Goal: Task Accomplishment & Management: Use online tool/utility

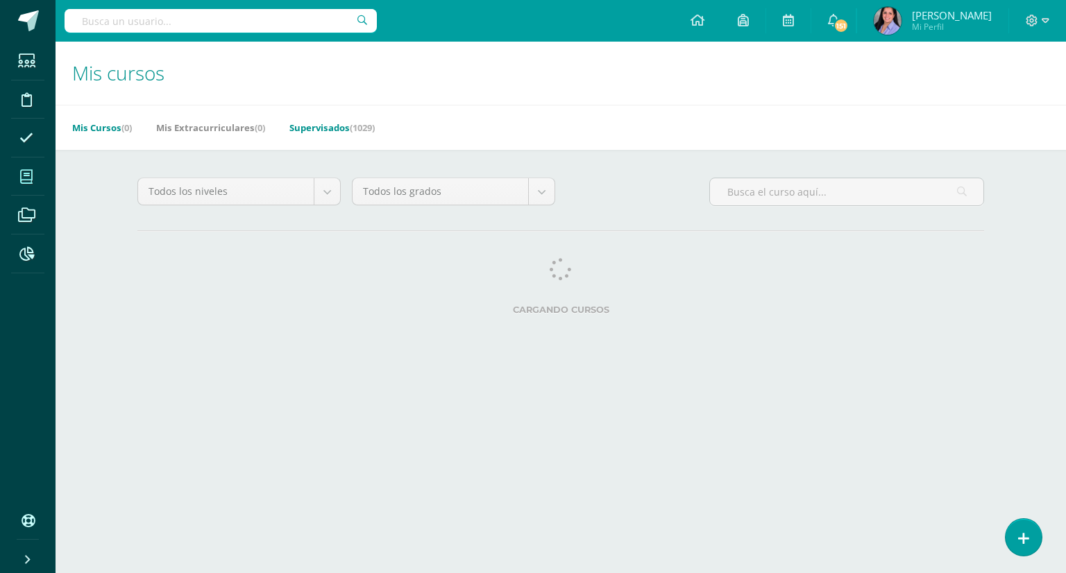
click at [344, 128] on link "Supervisados (1029)" at bounding box center [331, 128] width 85 height 22
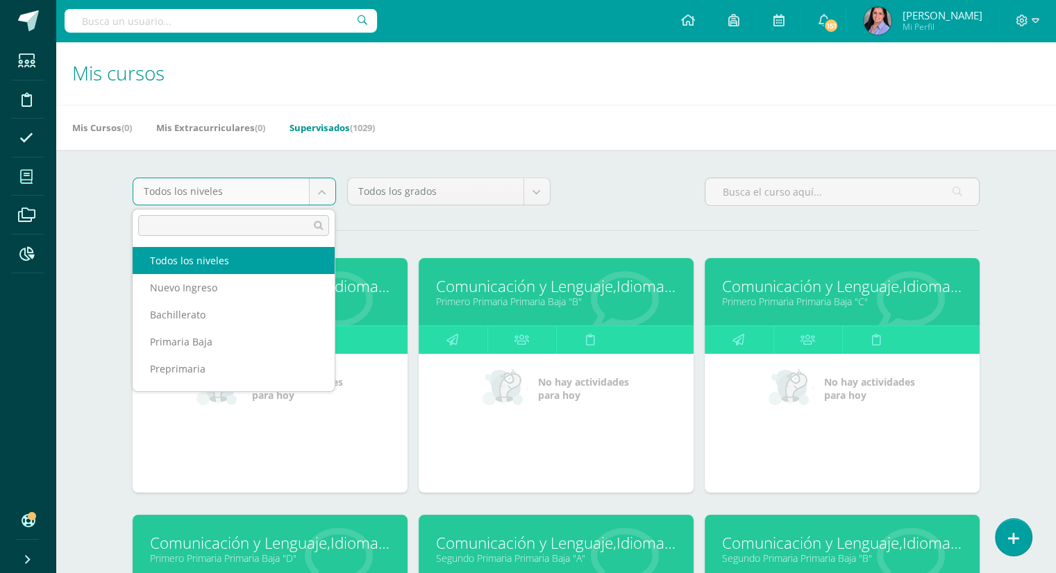
click at [324, 192] on body "Estudiantes Disciplina Asistencia Mis cursos Archivos Reportes Soporte Ayuda Re…" at bounding box center [528, 558] width 1056 height 1116
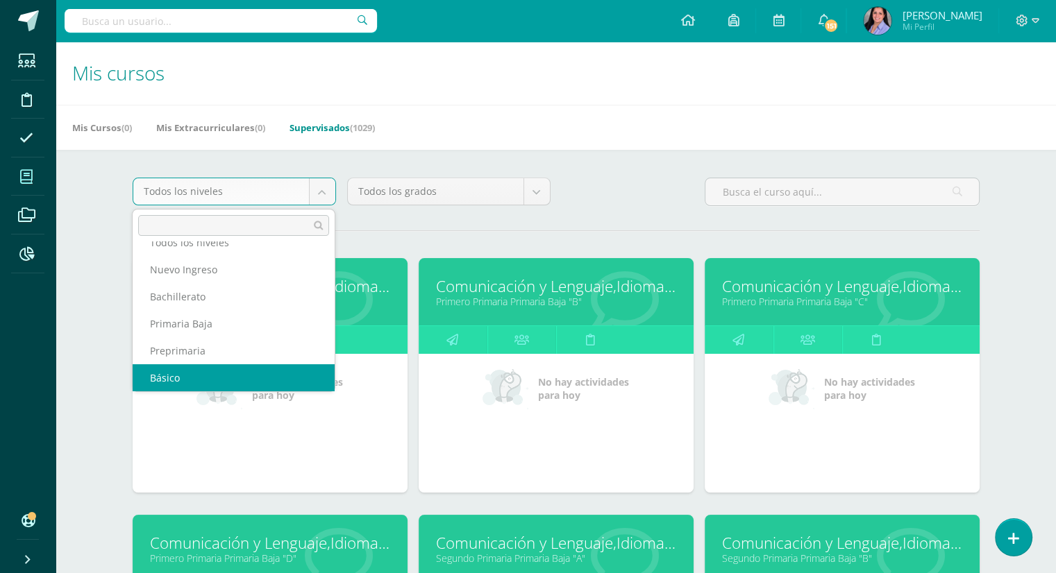
scroll to position [50, 0]
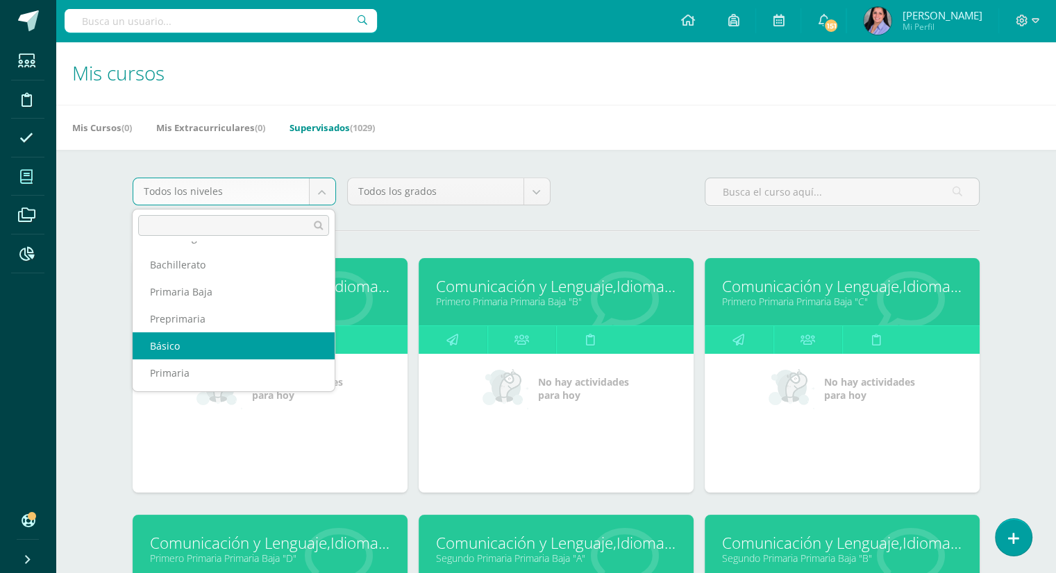
select select "6"
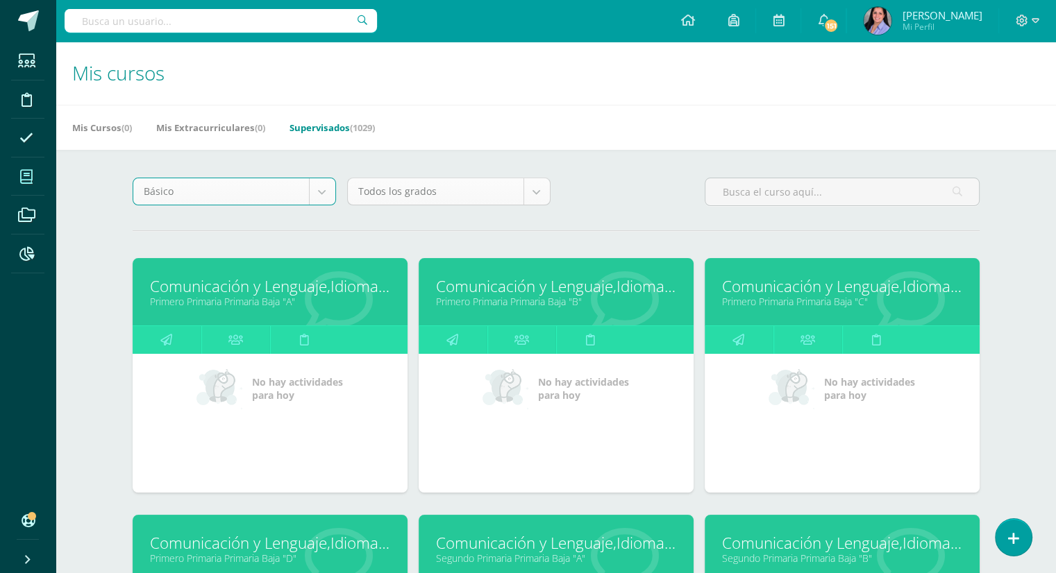
click at [527, 192] on body "Estudiantes Disciplina Asistencia Mis cursos Archivos Reportes Soporte Ayuda Re…" at bounding box center [528, 558] width 1056 height 1116
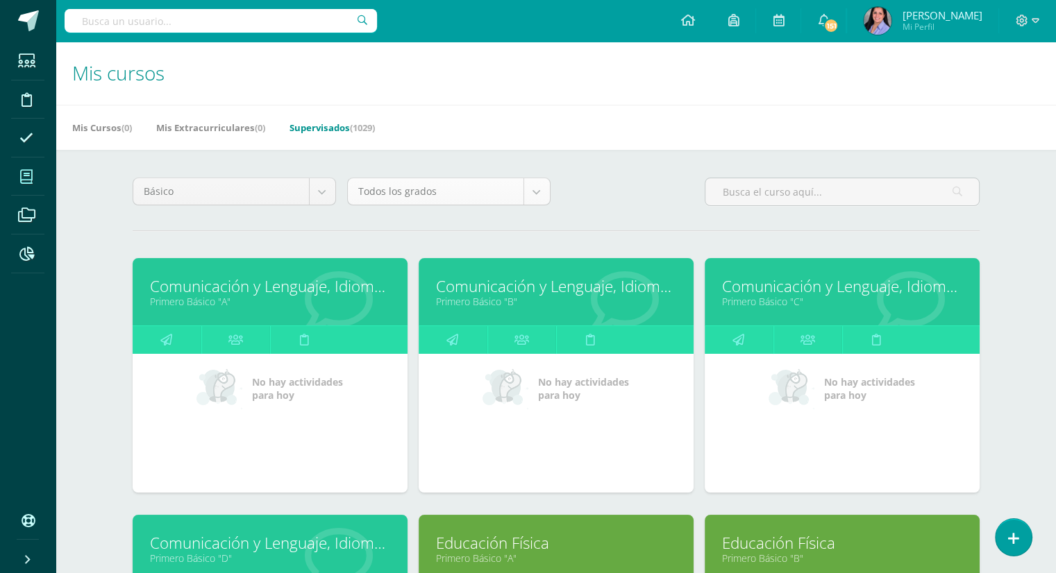
click at [550, 198] on div "Todos los grados" at bounding box center [448, 192] width 203 height 28
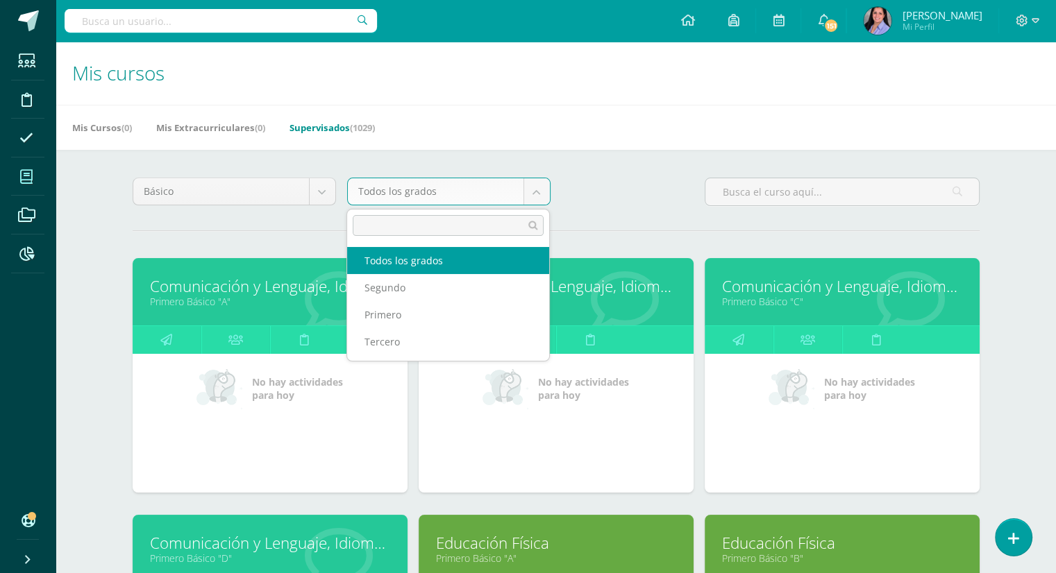
click at [538, 195] on body "Estudiantes Disciplina Asistencia Mis cursos Archivos Reportes Soporte Ayuda Re…" at bounding box center [528, 558] width 1056 height 1116
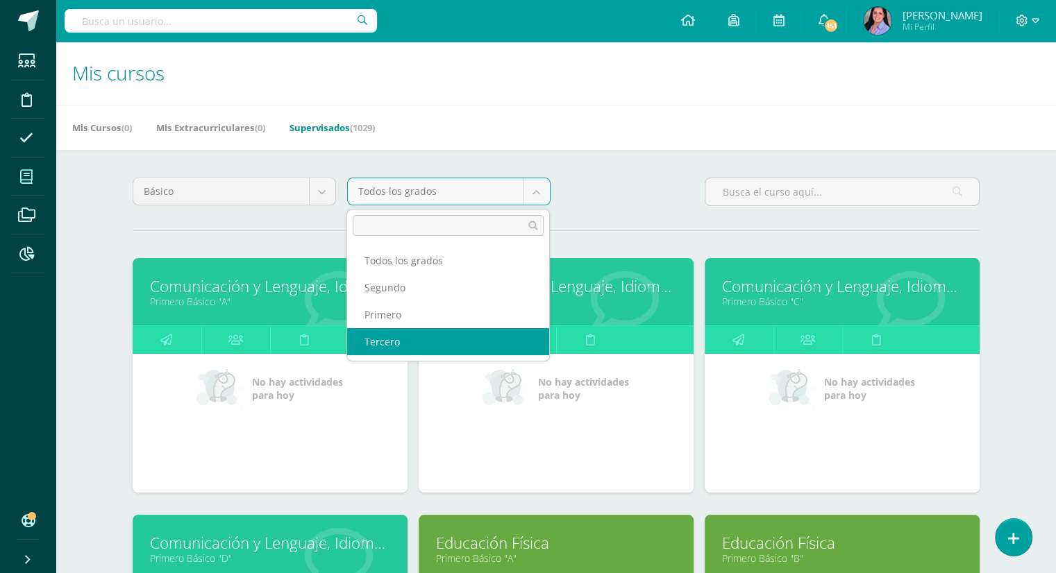
select select "26"
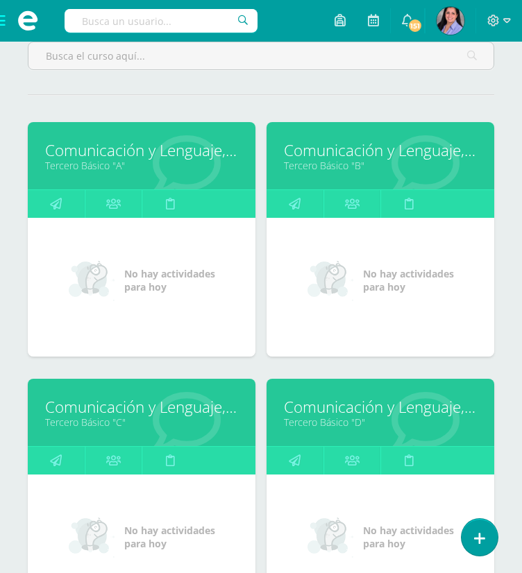
scroll to position [176, 0]
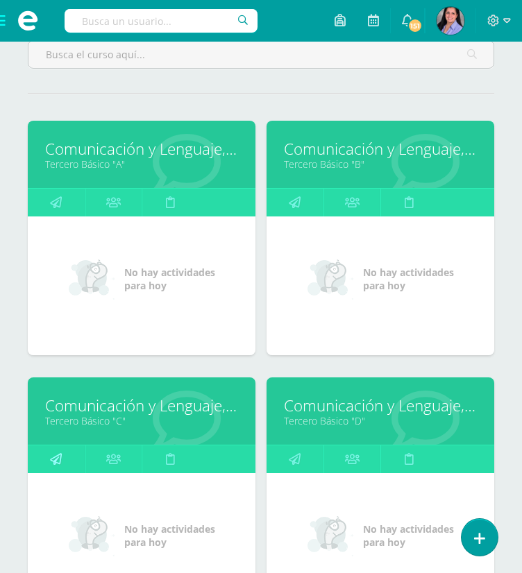
click at [62, 457] on link at bounding box center [56, 460] width 57 height 28
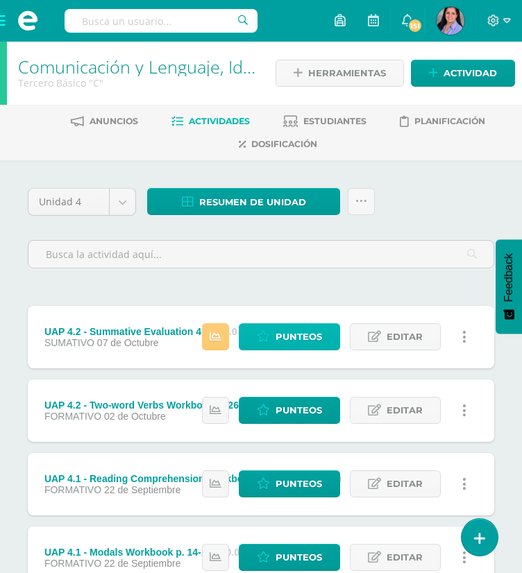
click at [299, 332] on span "Punteos" at bounding box center [299, 337] width 47 height 26
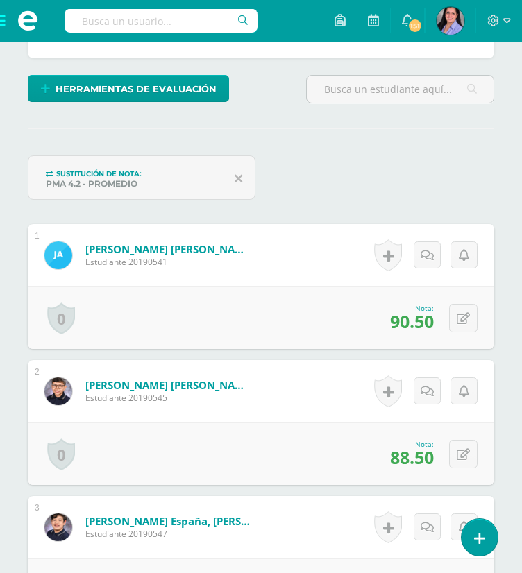
scroll to position [362, 0]
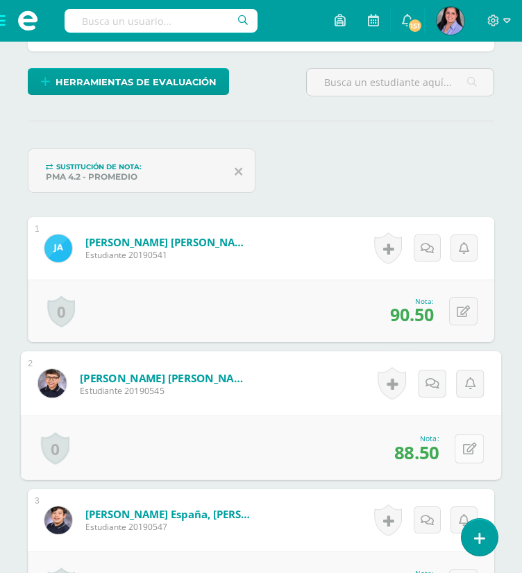
click at [464, 448] on icon at bounding box center [470, 449] width 14 height 12
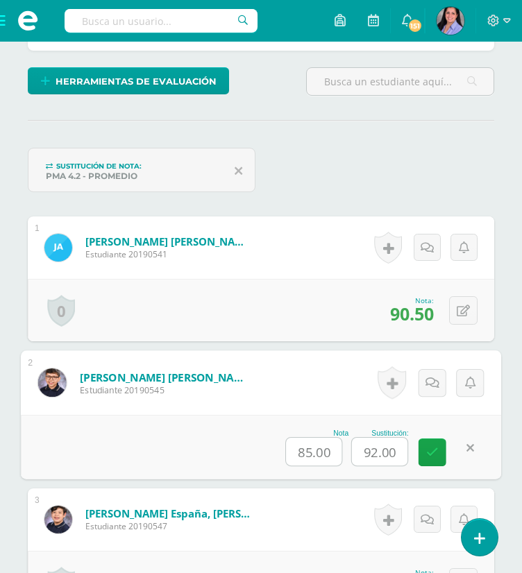
scroll to position [364, 0]
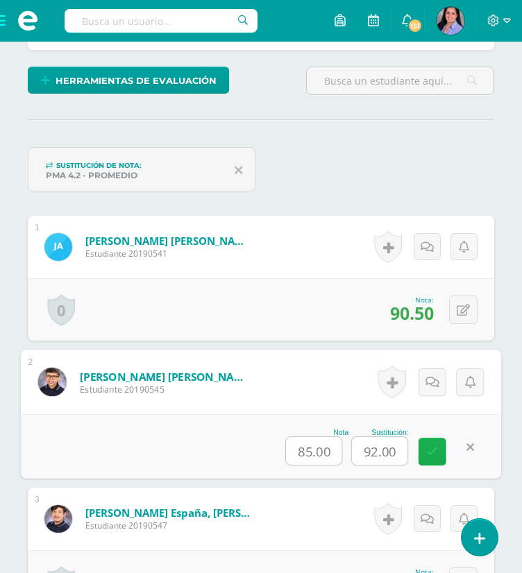
click at [429, 448] on icon at bounding box center [432, 452] width 12 height 12
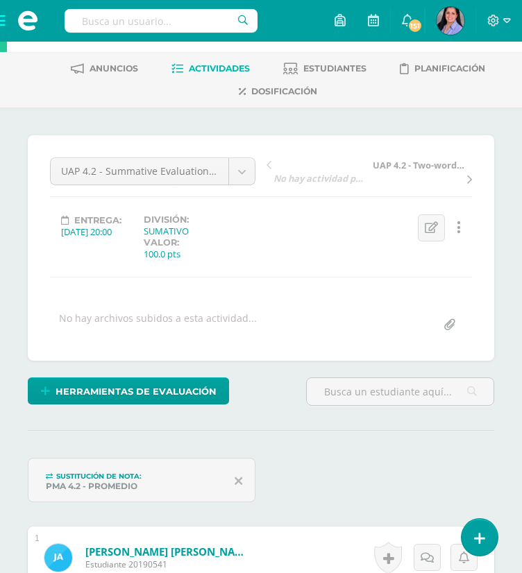
scroll to position [0, 0]
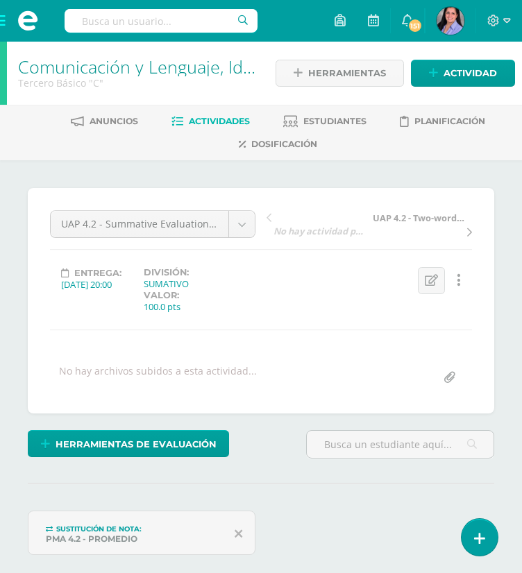
click at [190, 55] on div "Comunicación y Lenguaje, Idioma Extranjero Inglés Tercero Básico "C"" at bounding box center [138, 73] width 262 height 63
click at [183, 70] on link "Comunicación y Lenguaje, Idioma Extranjero Inglés" at bounding box center [218, 67] width 401 height 24
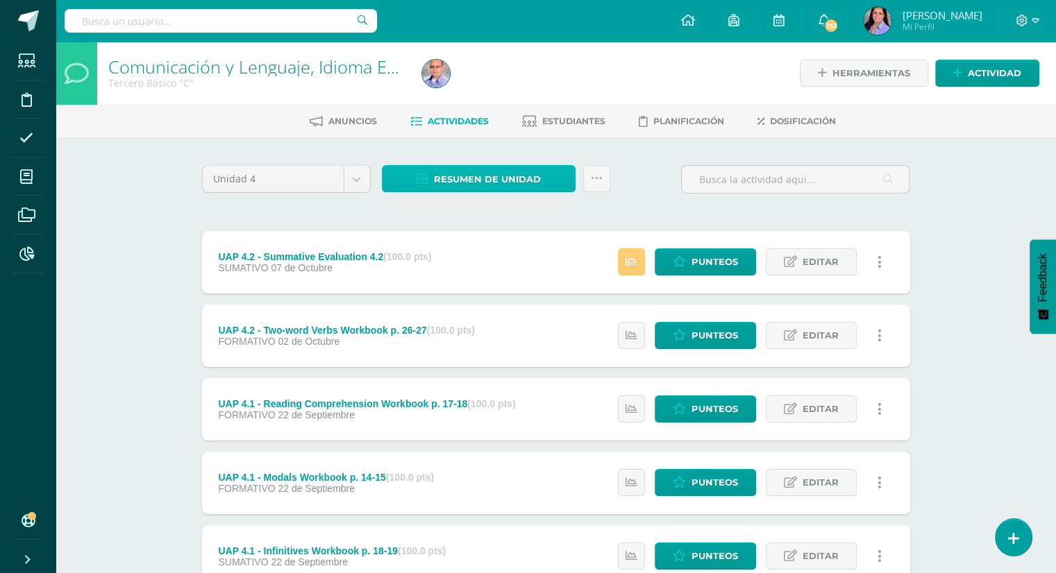
click at [523, 167] on span "Resumen de unidad" at bounding box center [487, 180] width 107 height 26
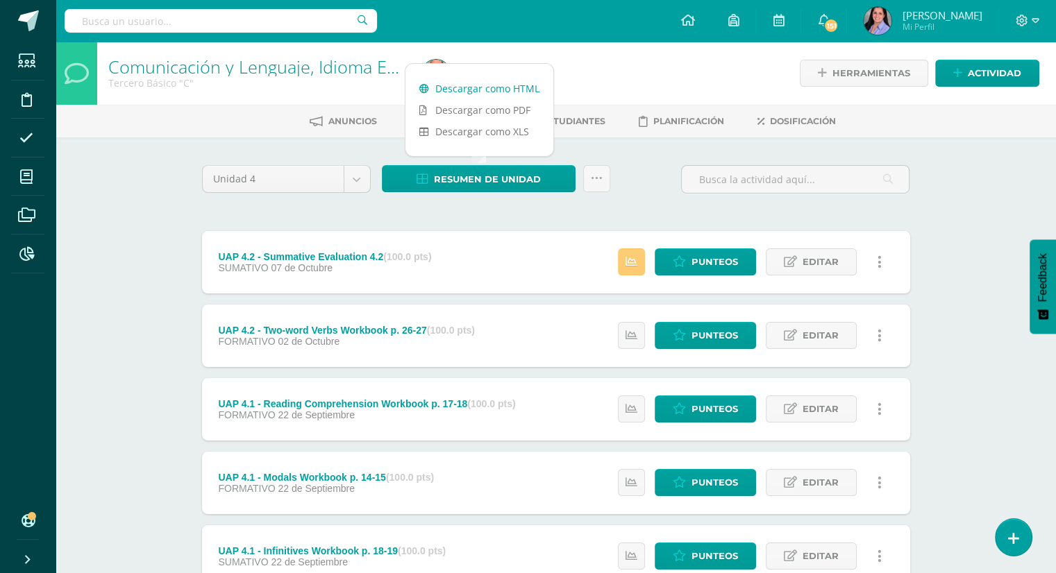
click at [520, 84] on link "Descargar como HTML" at bounding box center [479, 89] width 148 height 22
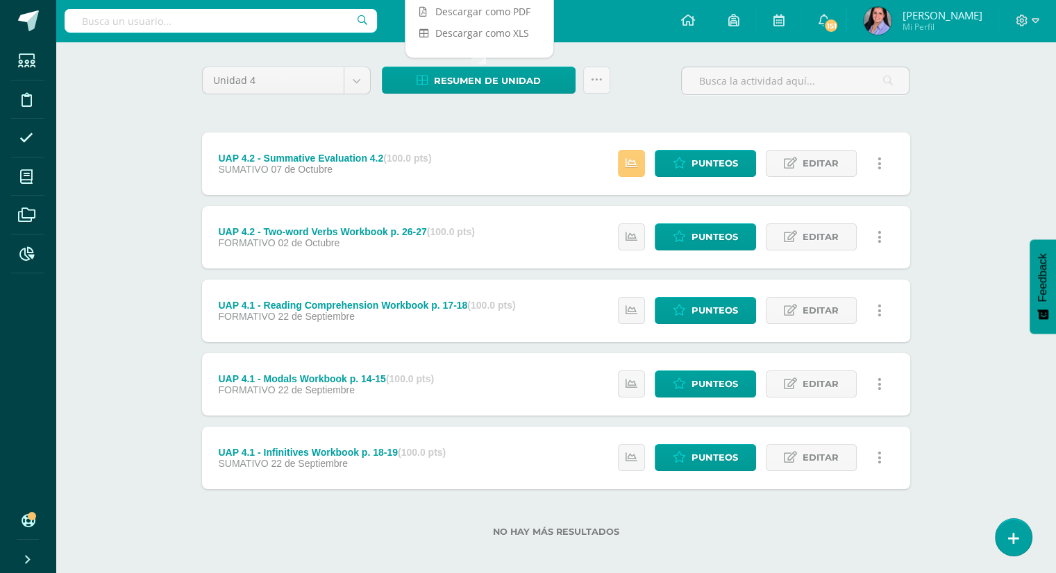
scroll to position [107, 0]
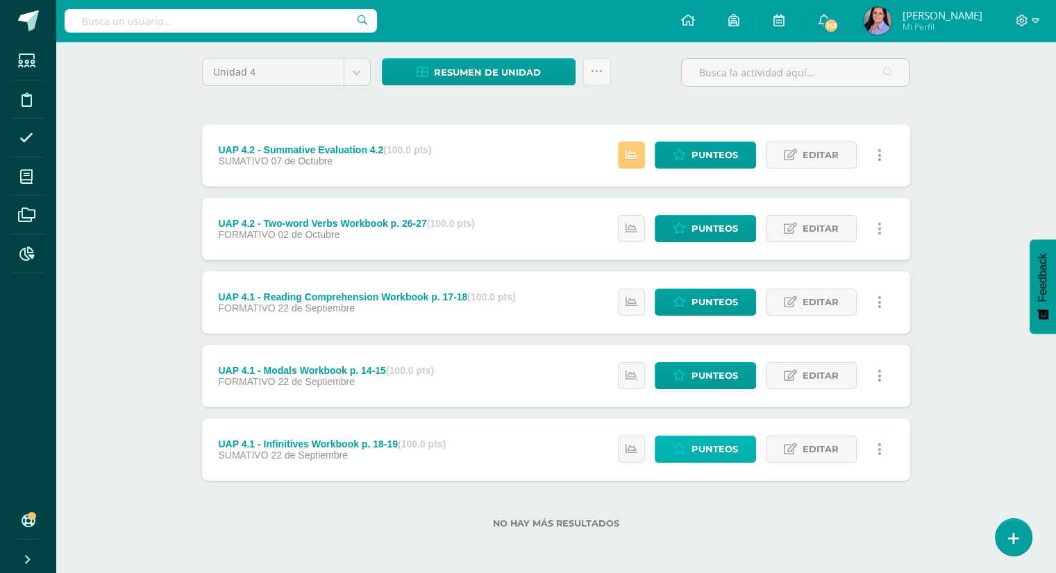
click at [532, 458] on span "Punteos" at bounding box center [714, 450] width 47 height 26
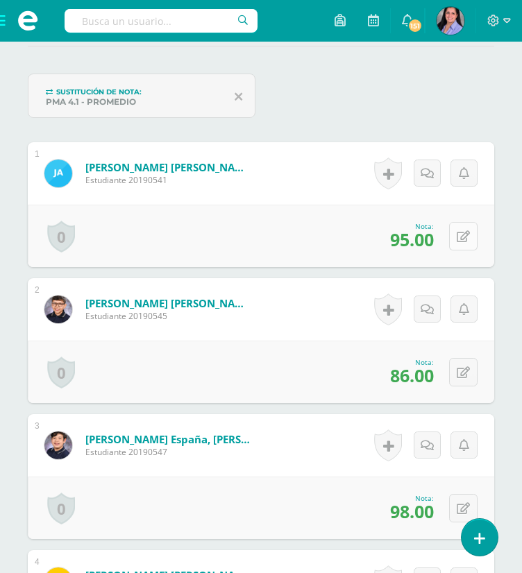
scroll to position [438, 0]
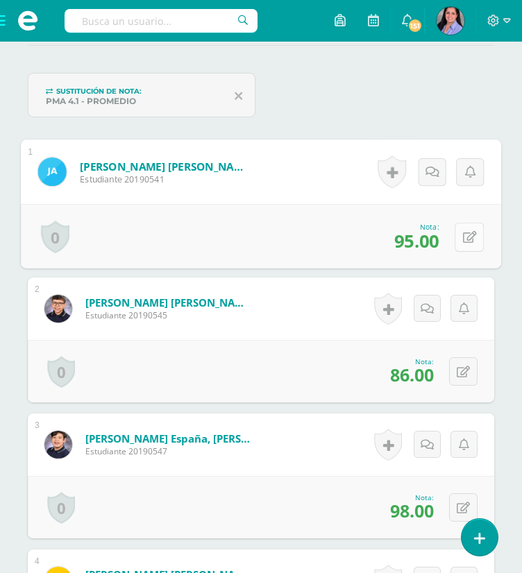
click at [462, 239] on button at bounding box center [469, 236] width 29 height 29
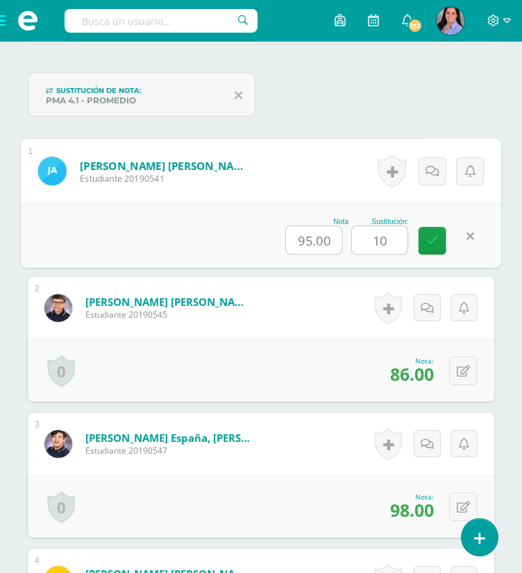
type input "100"
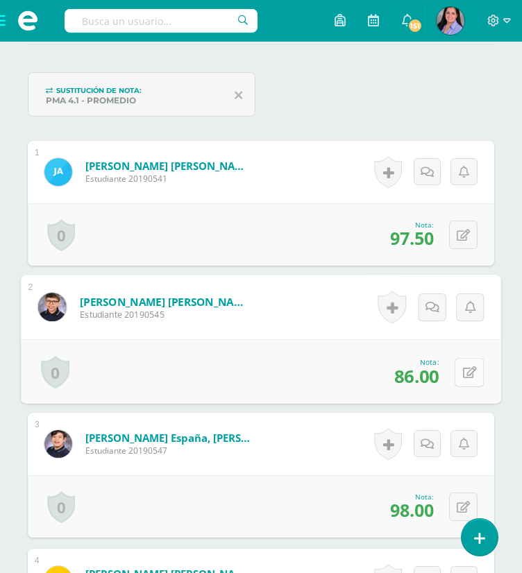
click at [459, 362] on button at bounding box center [469, 371] width 29 height 29
type input "100"
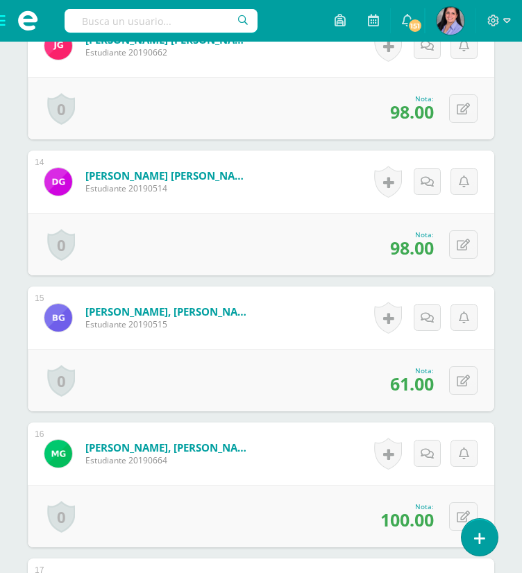
scroll to position [2209, 0]
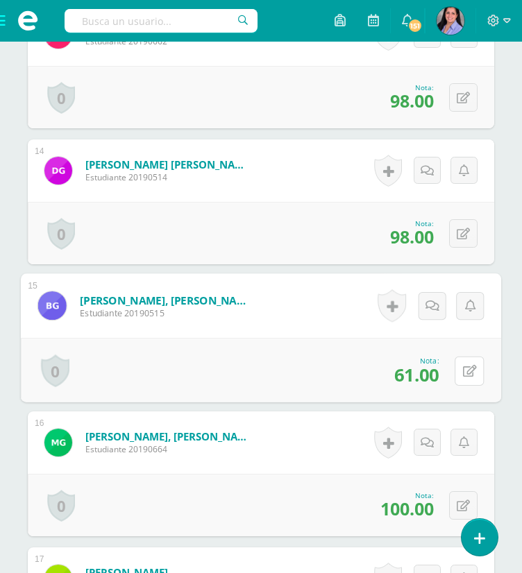
click at [459, 362] on button at bounding box center [469, 370] width 29 height 29
type input "89"
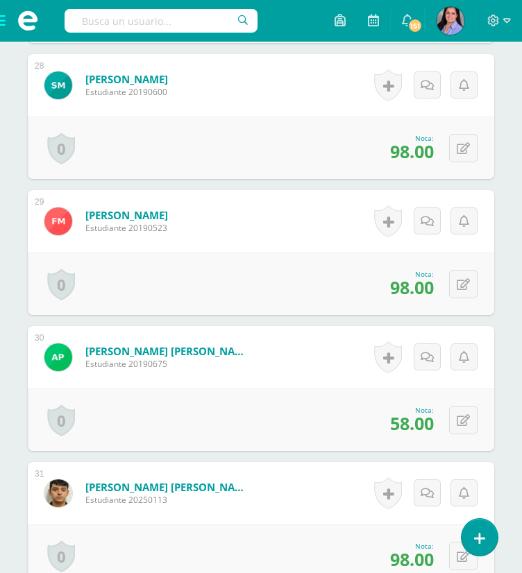
scroll to position [4201, 0]
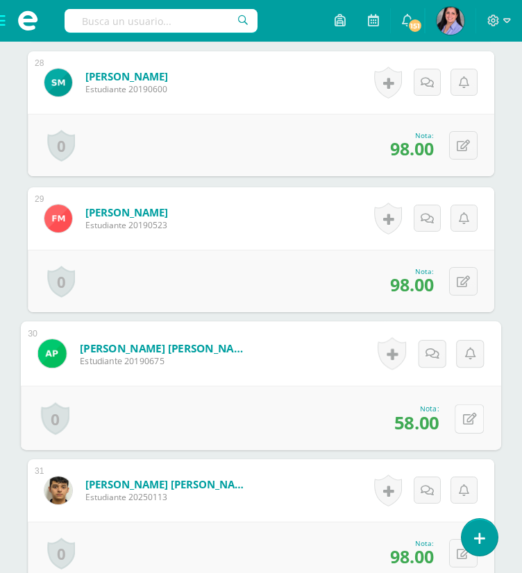
click at [464, 413] on icon at bounding box center [470, 419] width 14 height 12
type input "100"
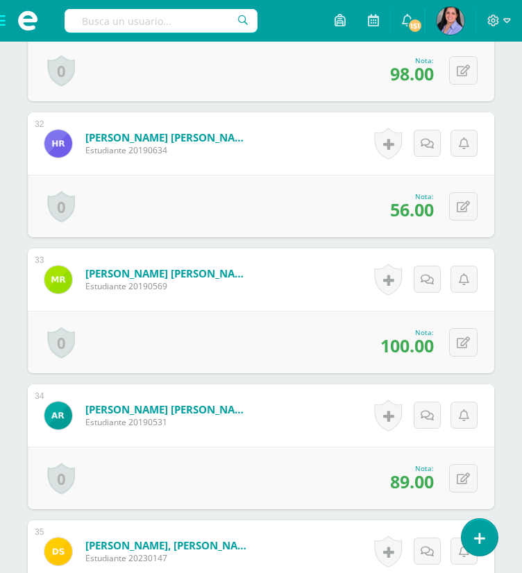
scroll to position [4684, 0]
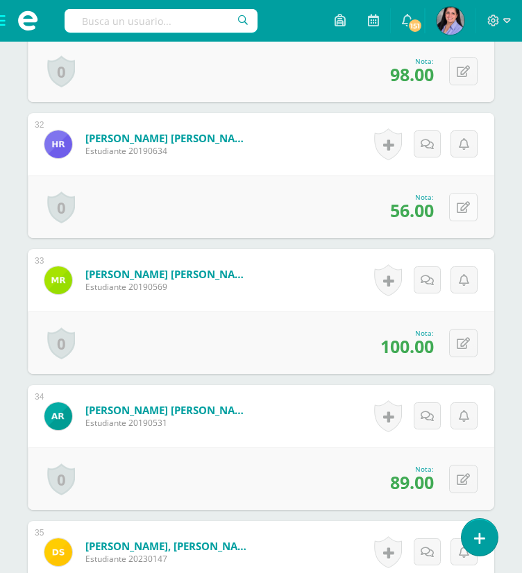
click at [471, 198] on button at bounding box center [463, 207] width 28 height 28
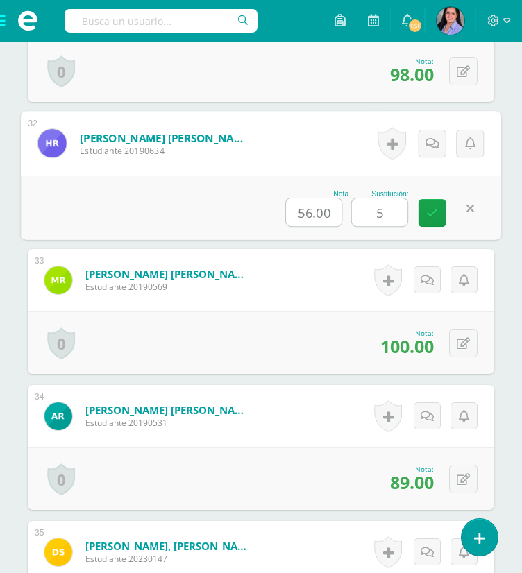
type input "57"
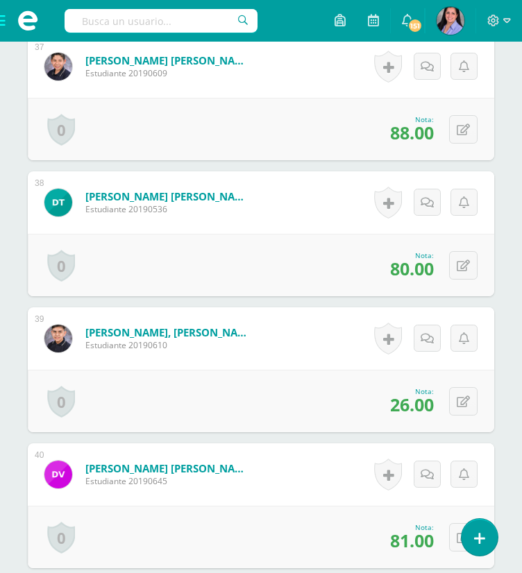
scroll to position [5442, 0]
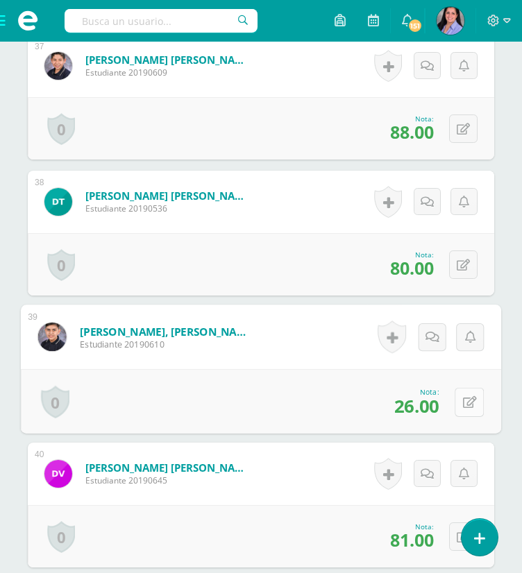
click at [475, 403] on button at bounding box center [469, 401] width 29 height 29
type input "46"
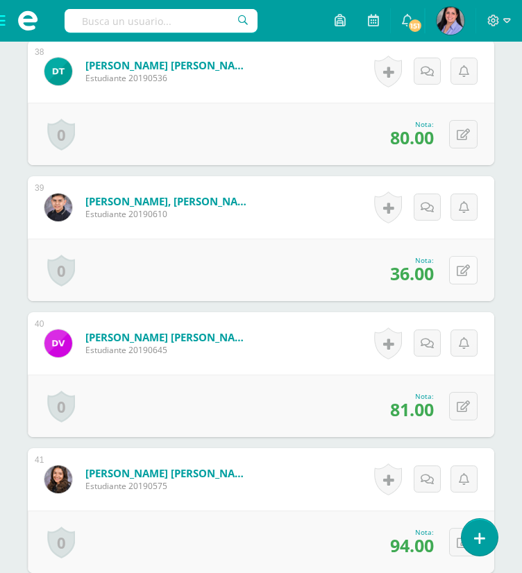
scroll to position [5581, 0]
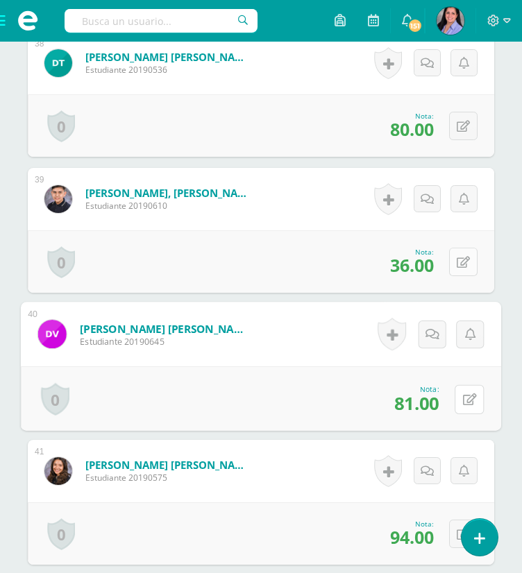
click at [475, 403] on button at bounding box center [469, 399] width 29 height 29
type input "100"
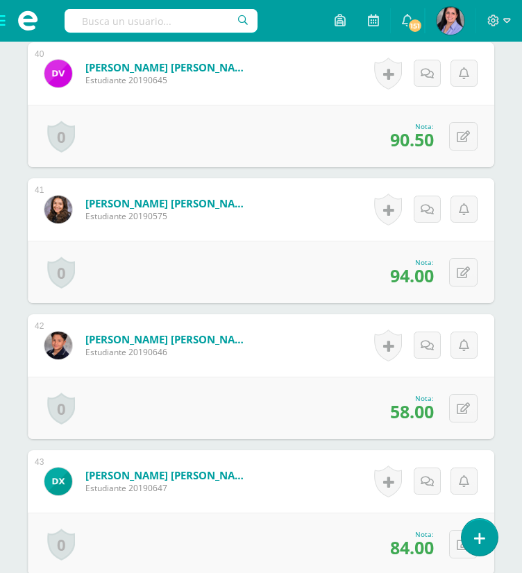
scroll to position [5846, 0]
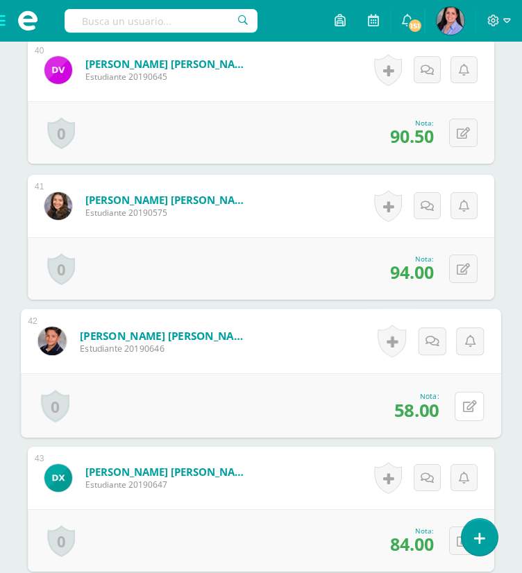
click at [475, 403] on button at bounding box center [469, 405] width 29 height 29
type input "82"
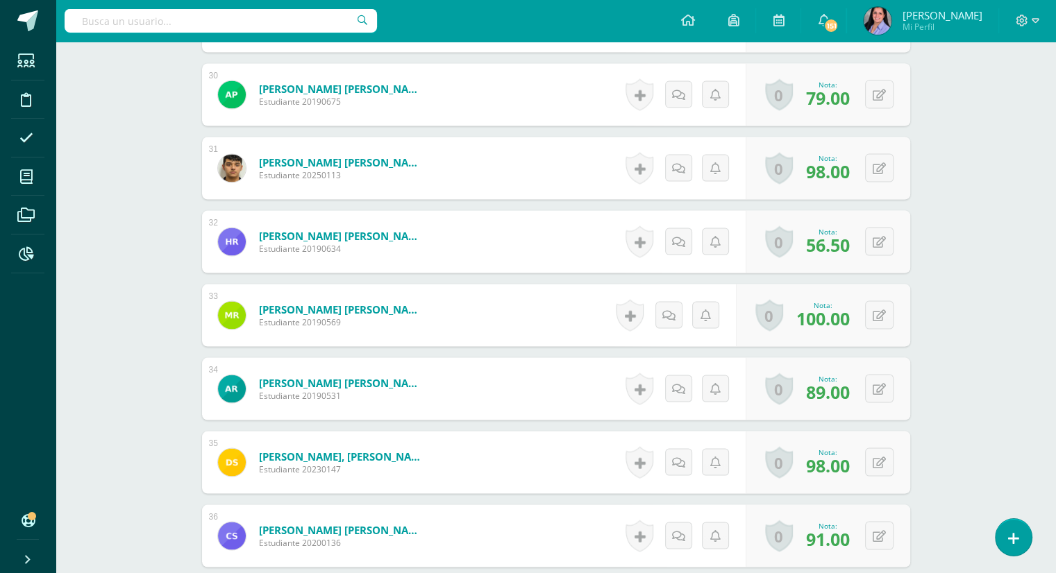
scroll to position [2599, 0]
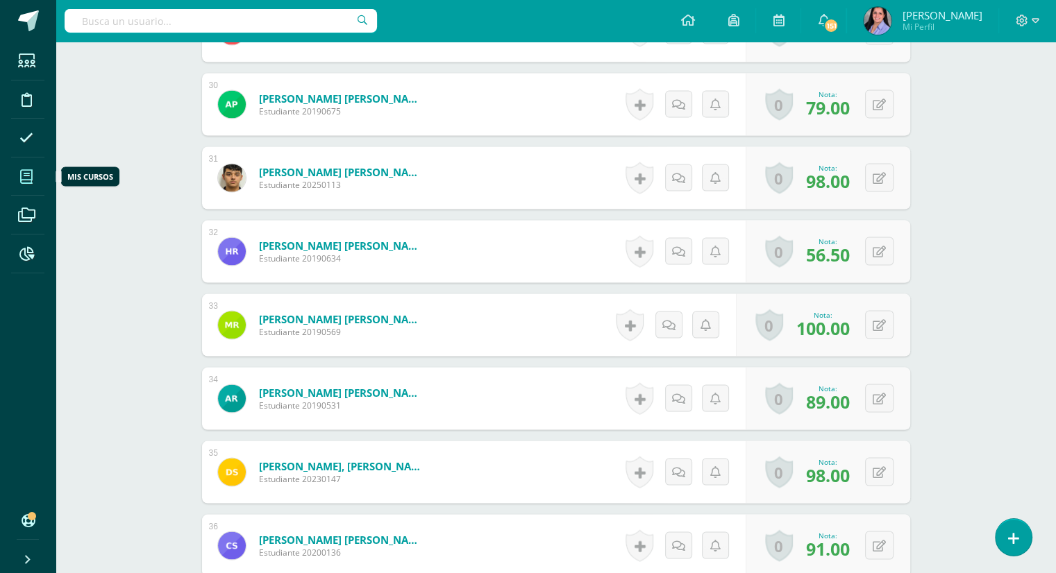
click at [22, 184] on span at bounding box center [26, 176] width 31 height 31
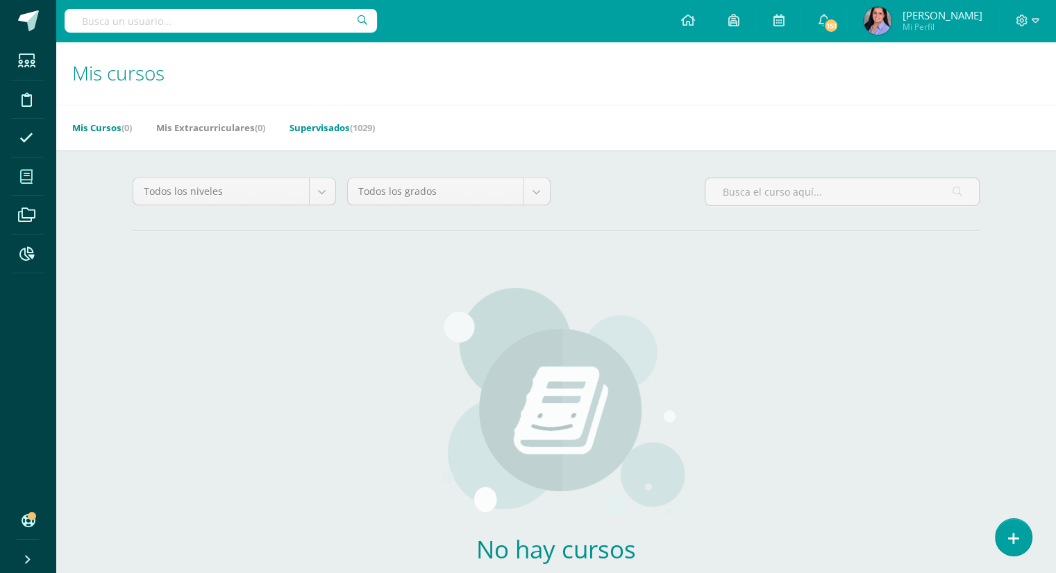
click at [350, 128] on link "Supervisados (1029)" at bounding box center [331, 128] width 85 height 22
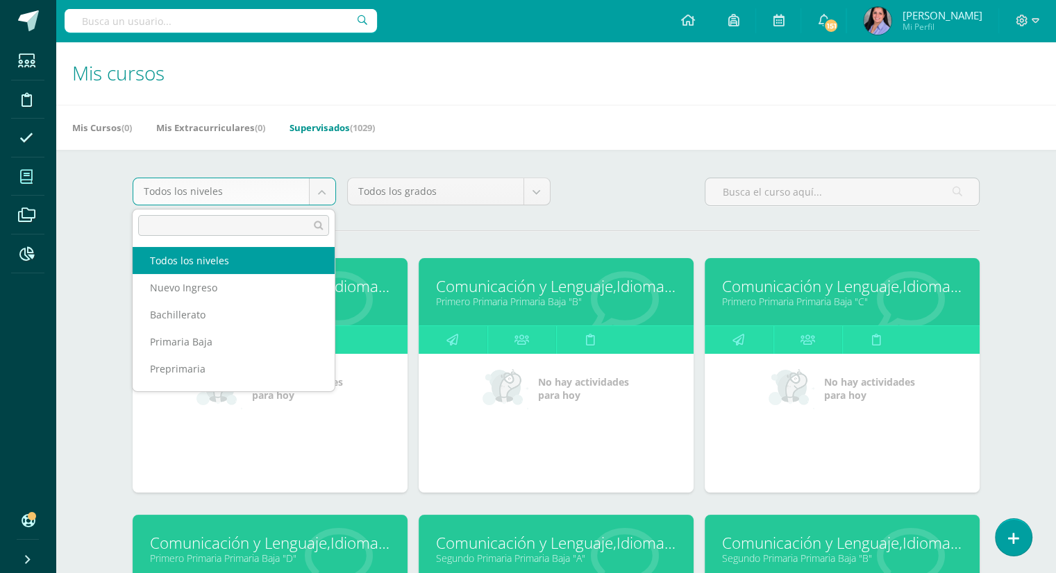
click at [321, 192] on body "Estudiantes Disciplina Asistencia Mis cursos Archivos Reportes Soporte Ayuda Re…" at bounding box center [528, 558] width 1056 height 1116
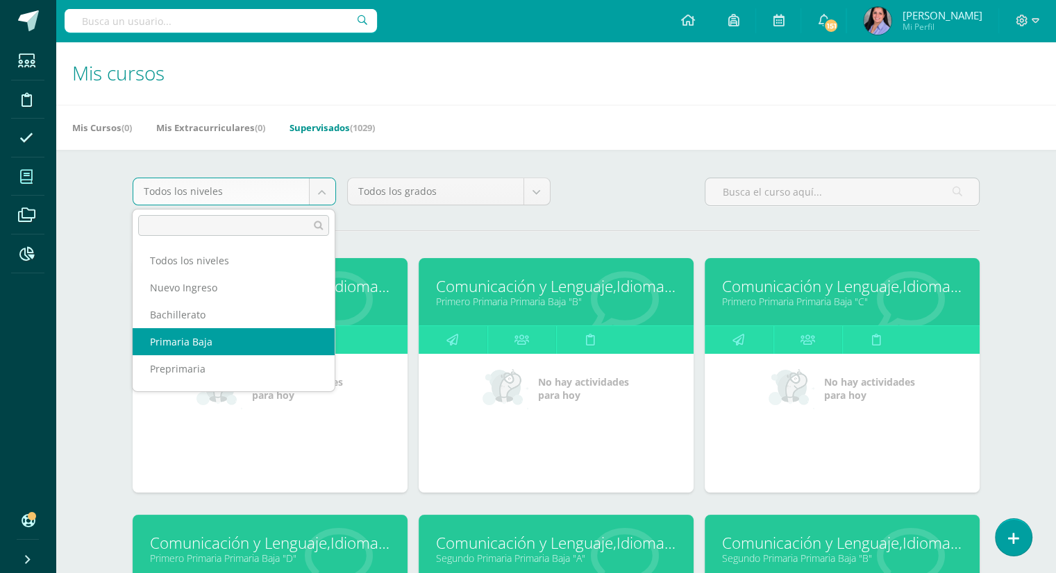
scroll to position [50, 0]
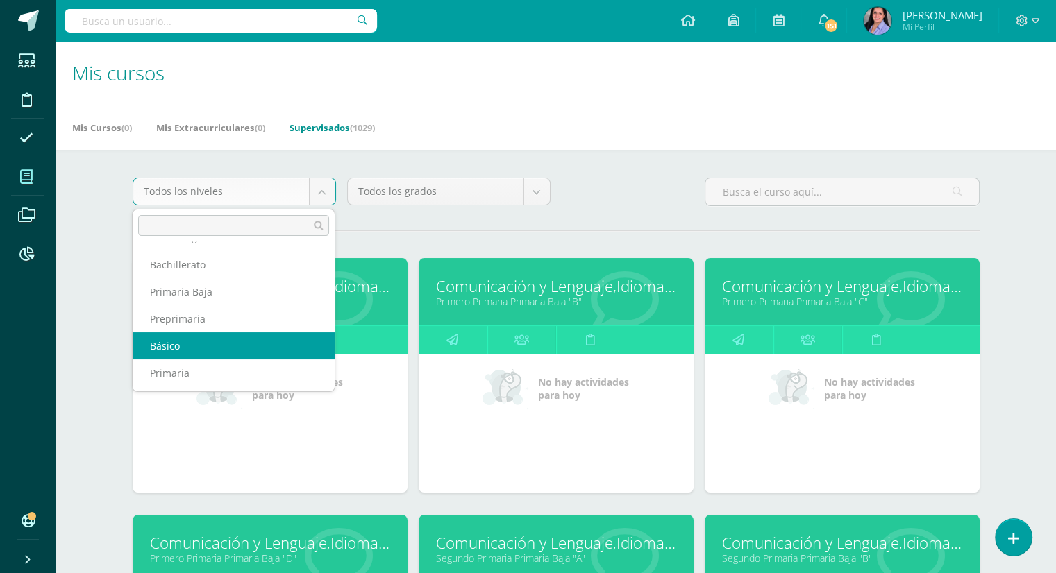
select select "6"
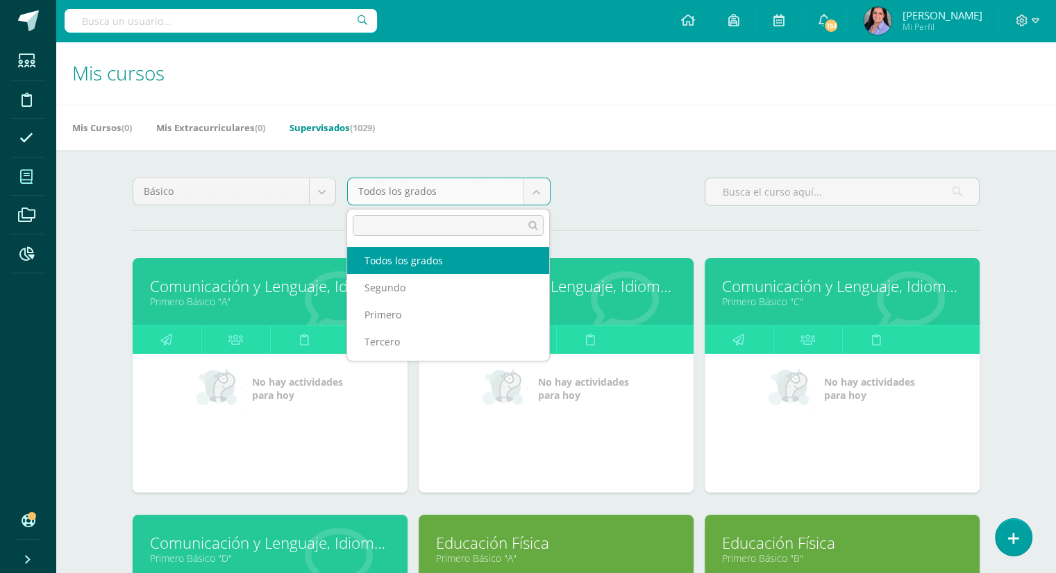
click at [539, 195] on body "Estudiantes Disciplina Asistencia Mis cursos Archivos Reportes Soporte Ayuda Re…" at bounding box center [528, 558] width 1056 height 1116
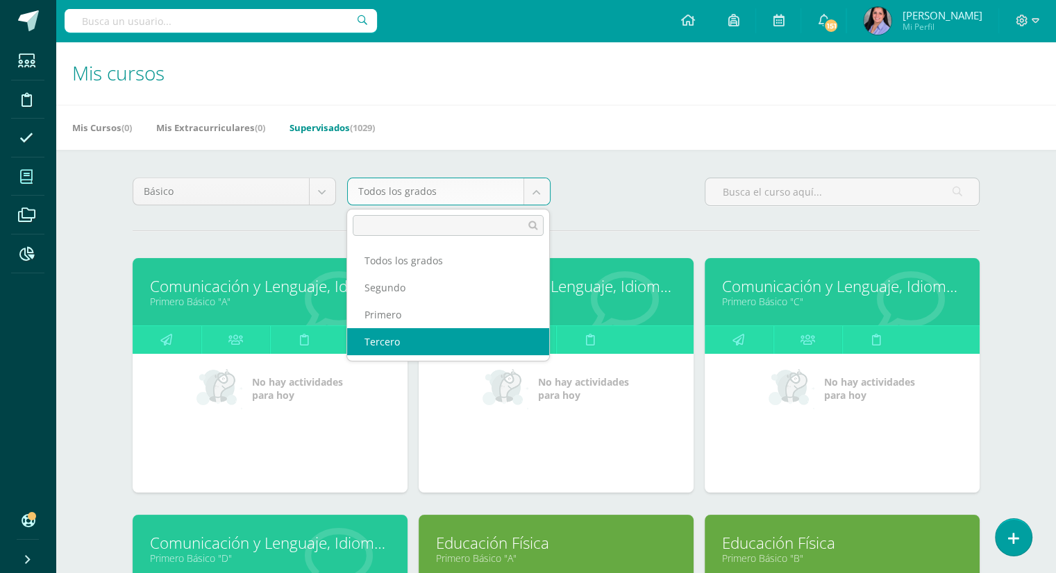
select select "26"
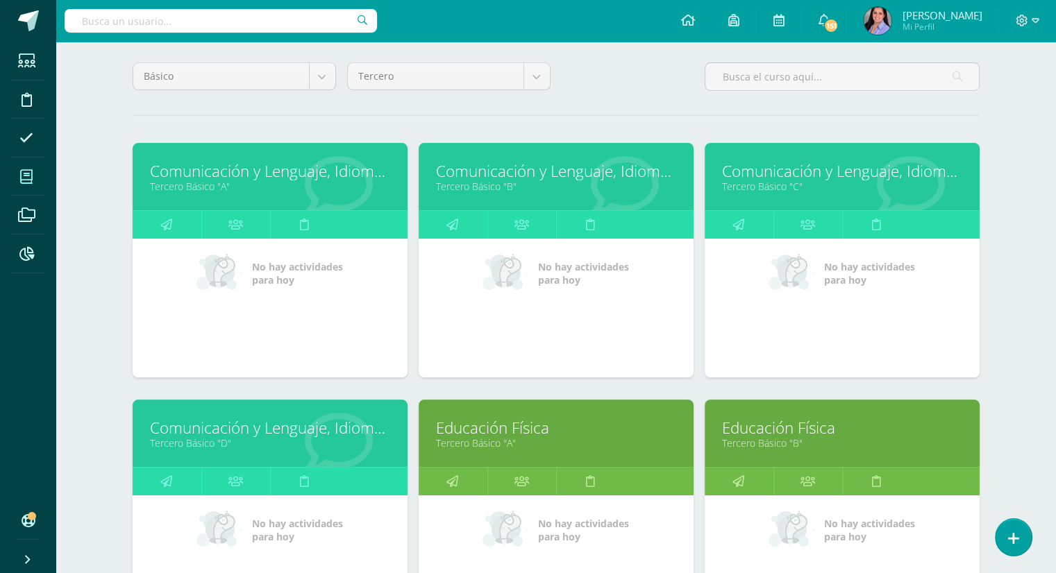
scroll to position [117, 0]
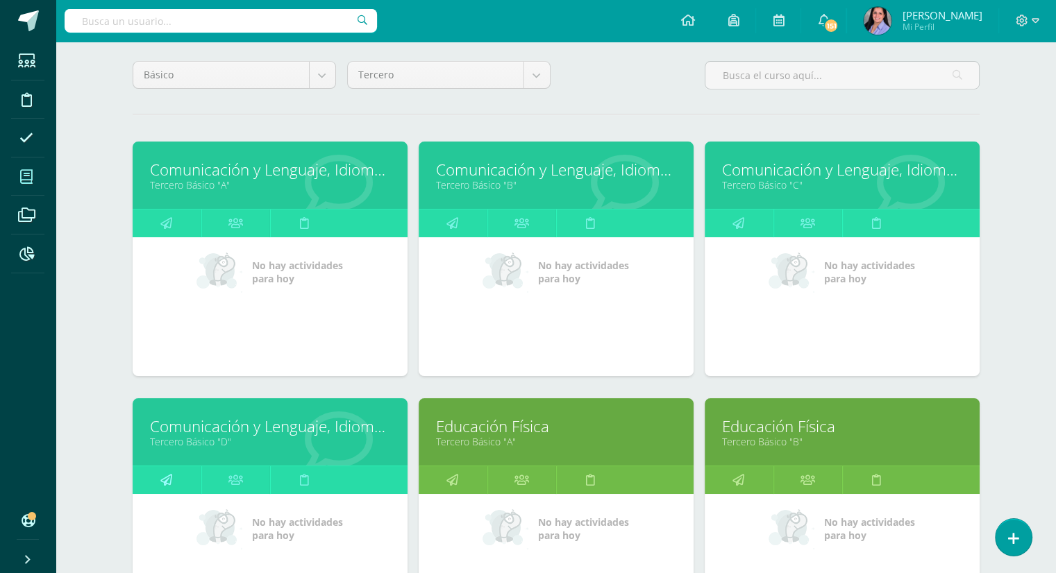
click at [174, 469] on link at bounding box center [167, 480] width 69 height 28
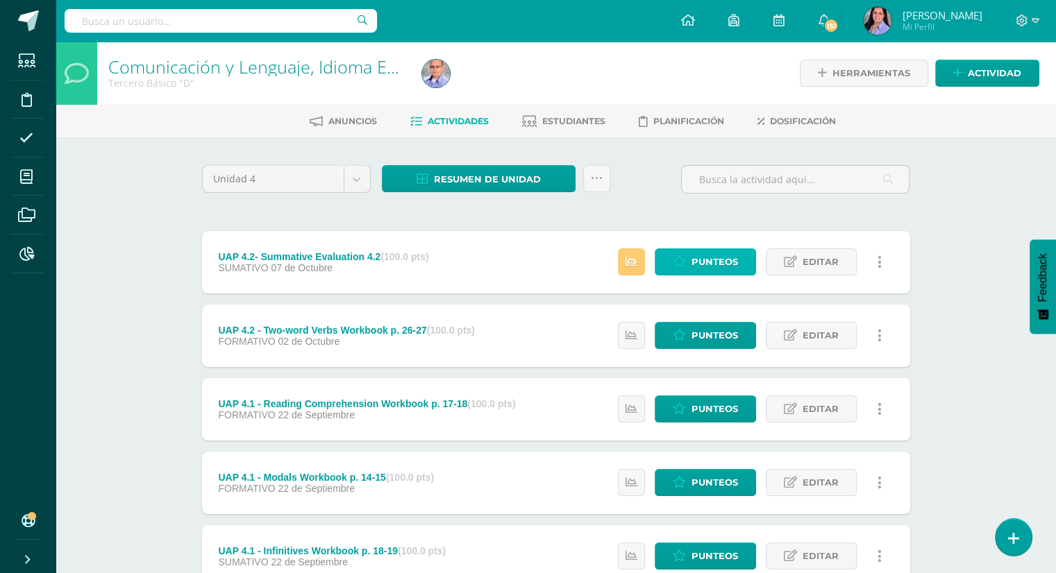
click at [698, 257] on span "Punteos" at bounding box center [714, 262] width 47 height 26
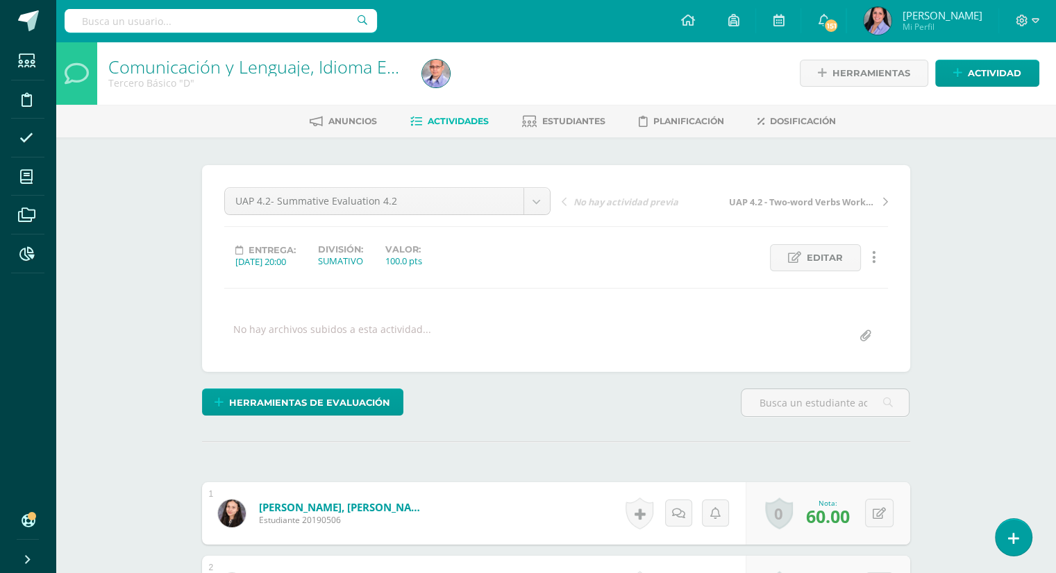
click at [364, 414] on div "Herramientas de evaluación Lista de cotejo Escala de valoración Puntos Extra Su…" at bounding box center [315, 409] width 239 height 40
click at [368, 395] on span "Herramientas de evaluación" at bounding box center [309, 403] width 161 height 26
click at [370, 351] on link "Sustitución de nota" at bounding box center [338, 355] width 138 height 22
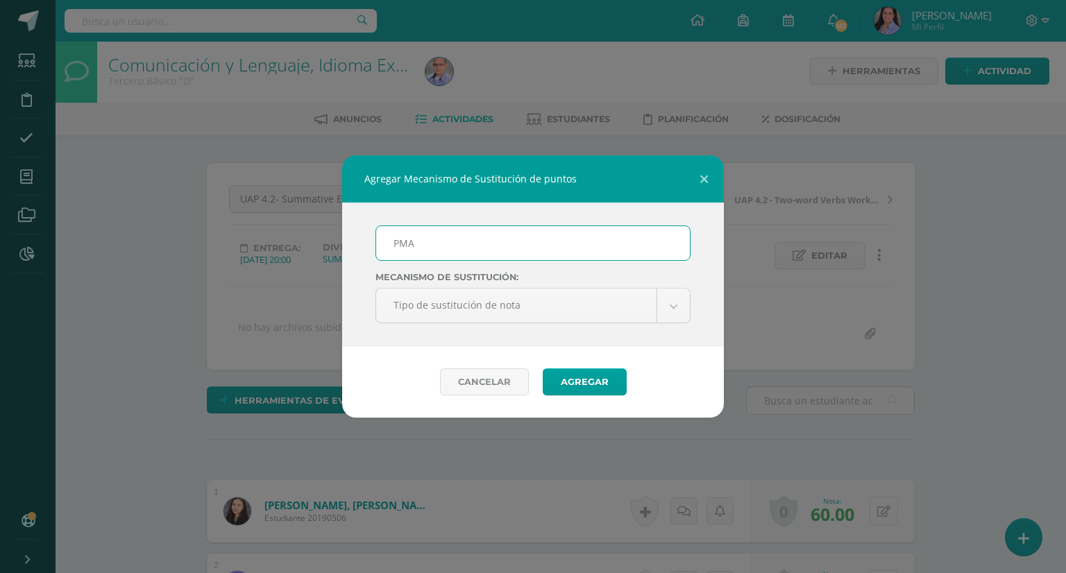
scroll to position [3, 0]
type input "PMA 4.2"
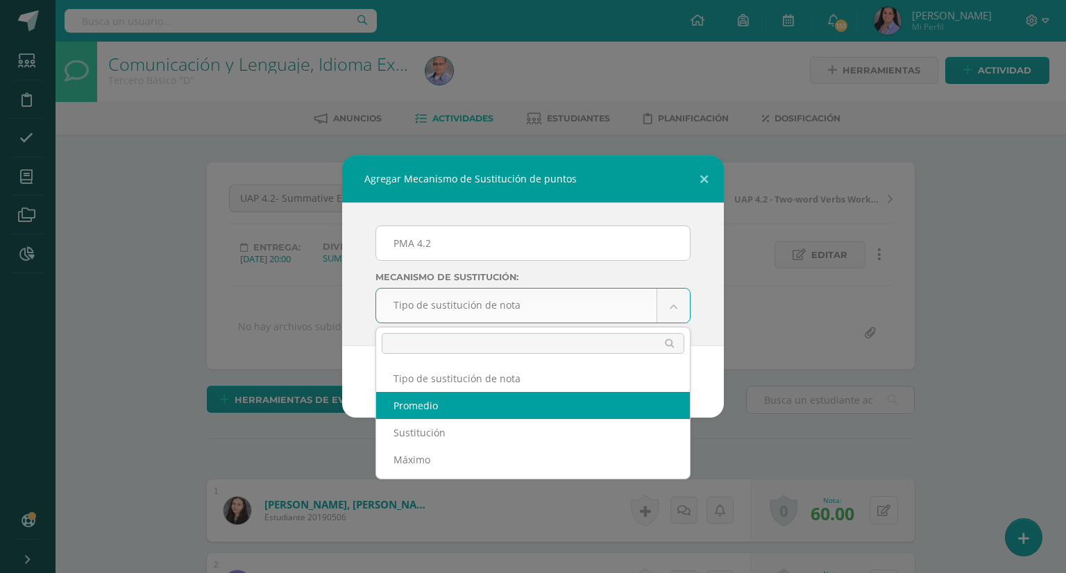
select select "average"
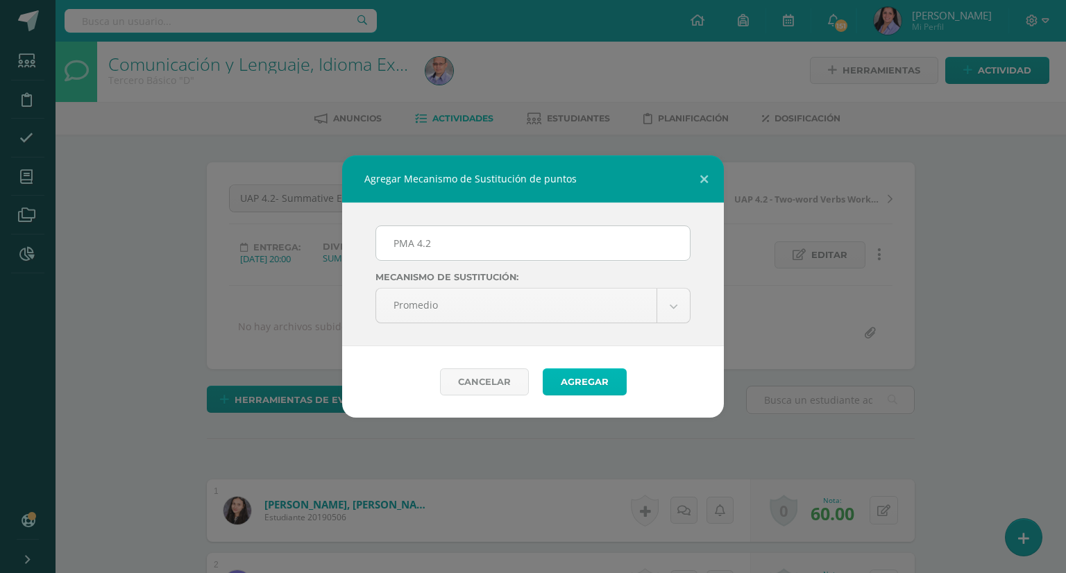
click at [590, 378] on button "Agregar" at bounding box center [585, 382] width 84 height 27
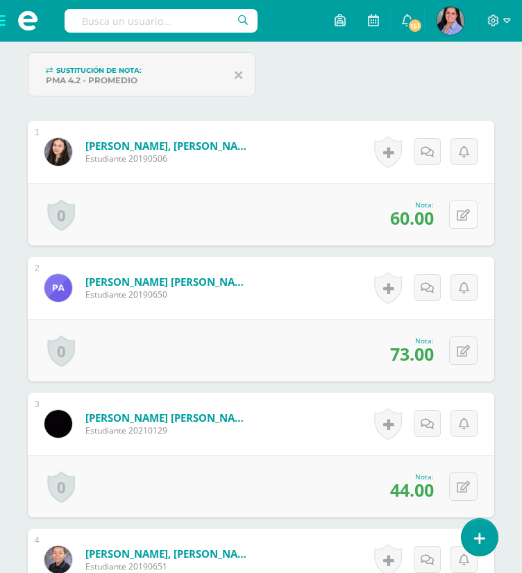
scroll to position [459, 0]
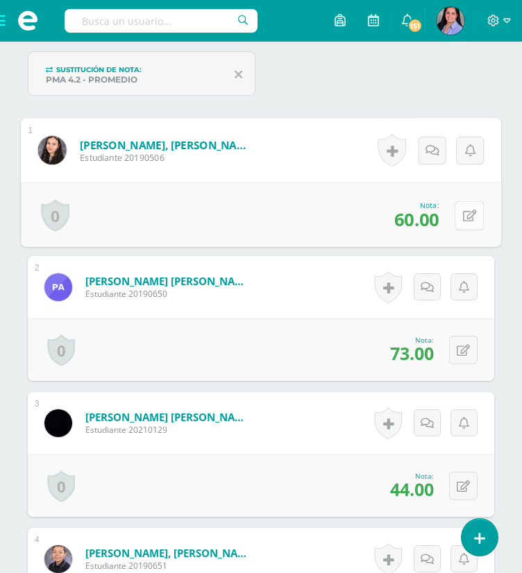
click at [466, 217] on icon at bounding box center [470, 216] width 14 height 12
type input "85"
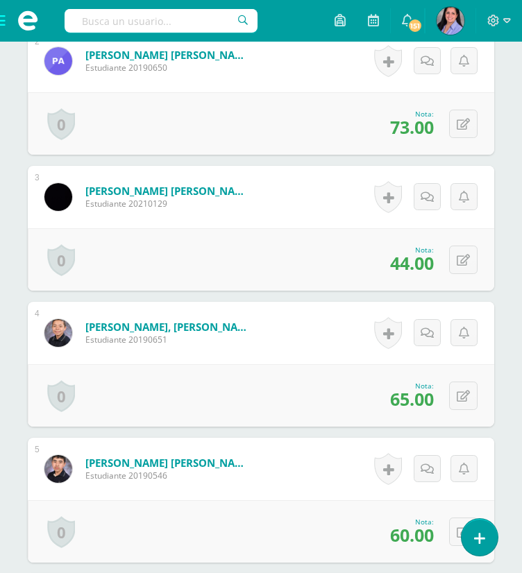
scroll to position [687, 0]
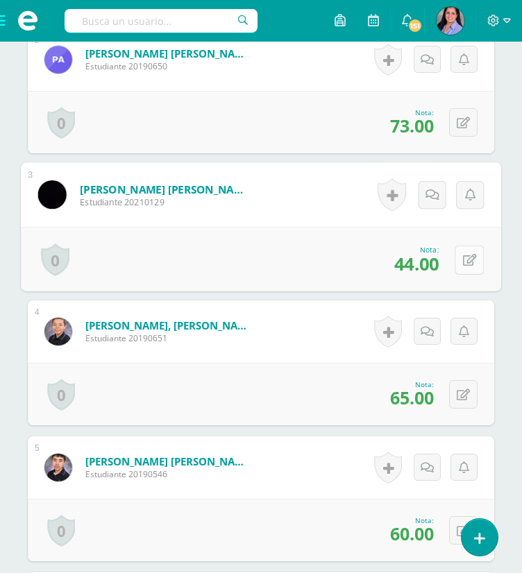
click at [469, 246] on button at bounding box center [469, 259] width 29 height 29
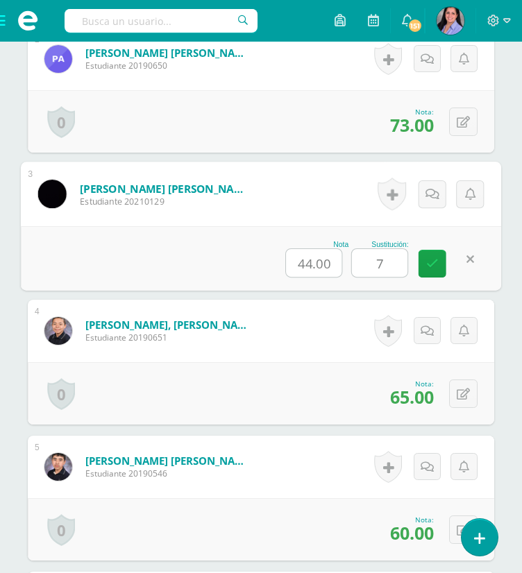
type input "70"
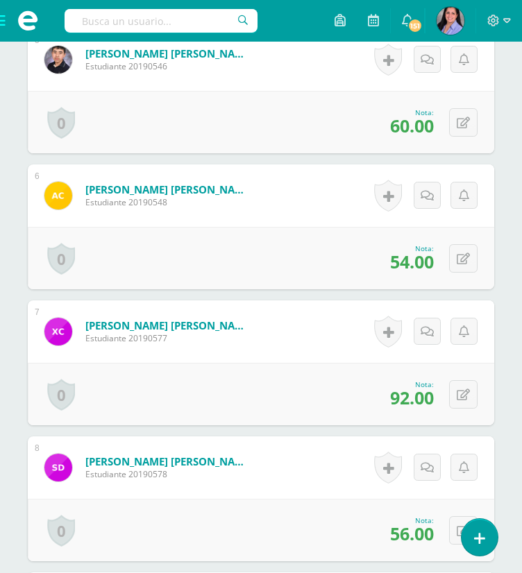
scroll to position [1097, 0]
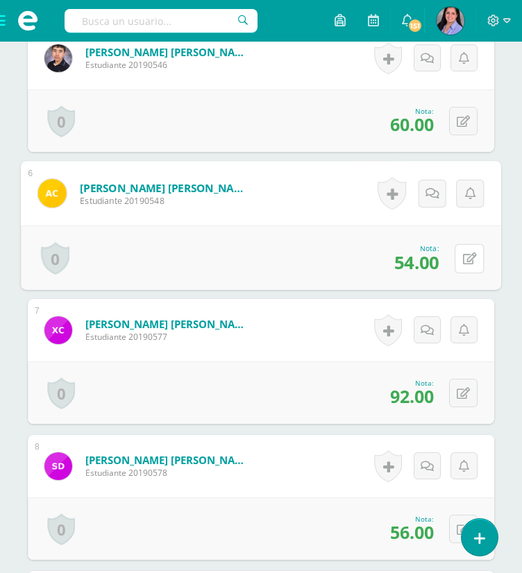
click at [469, 246] on button at bounding box center [469, 258] width 29 height 29
type input "63"
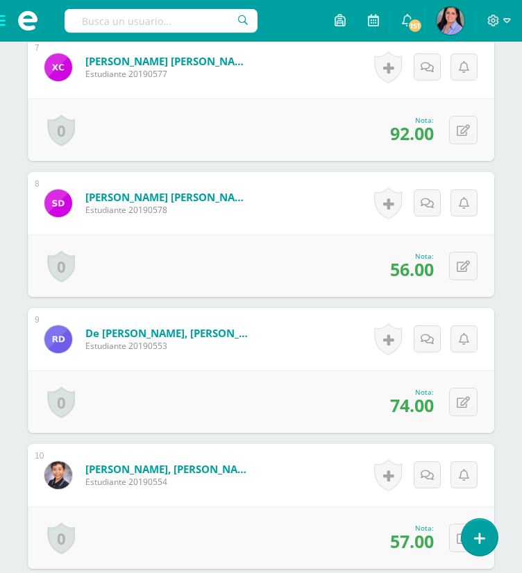
scroll to position [1360, 0]
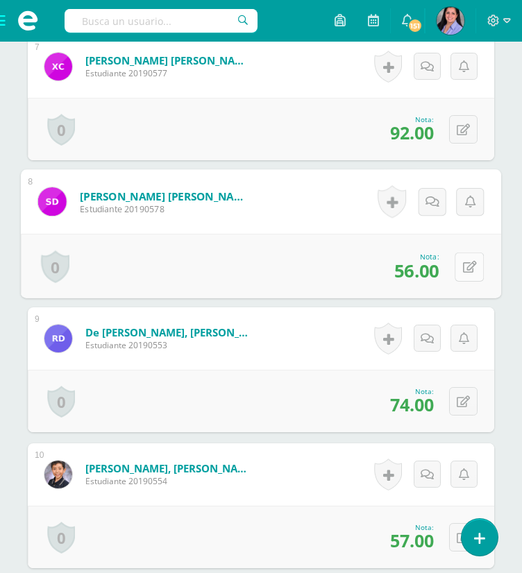
click at [472, 264] on button at bounding box center [469, 266] width 29 height 29
type input "96"
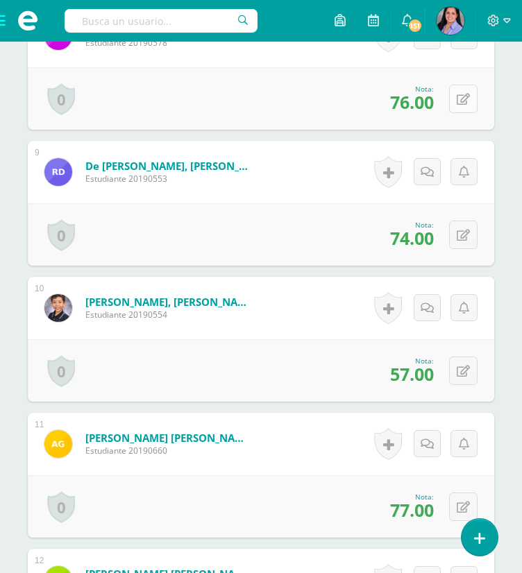
scroll to position [1528, 0]
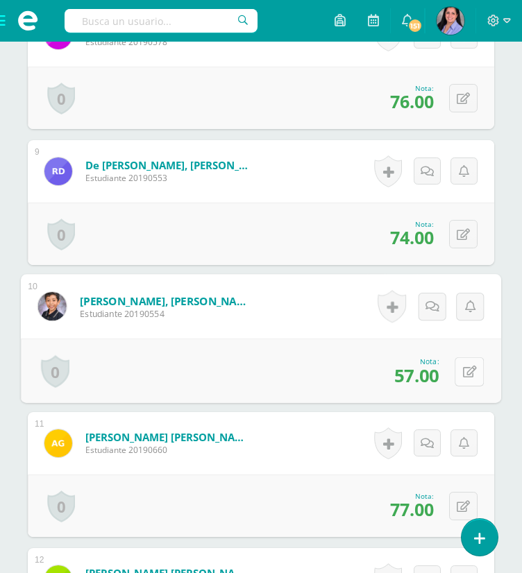
click at [475, 364] on button at bounding box center [469, 371] width 29 height 29
type input "90"
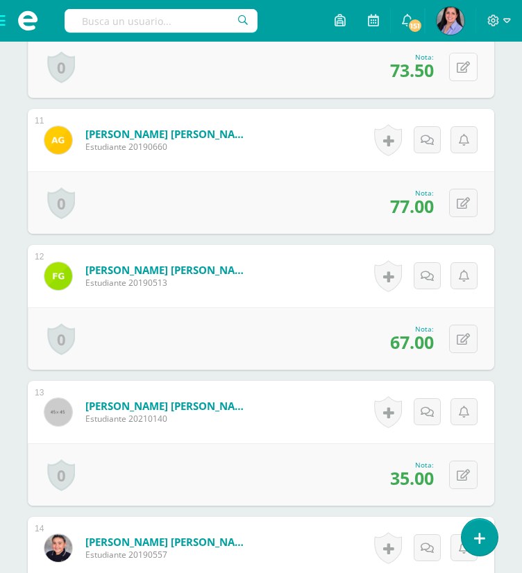
scroll to position [1838, 0]
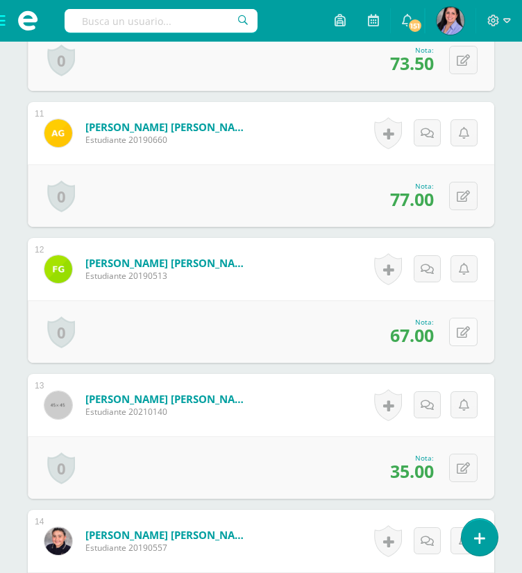
click at [468, 334] on icon at bounding box center [463, 333] width 13 height 12
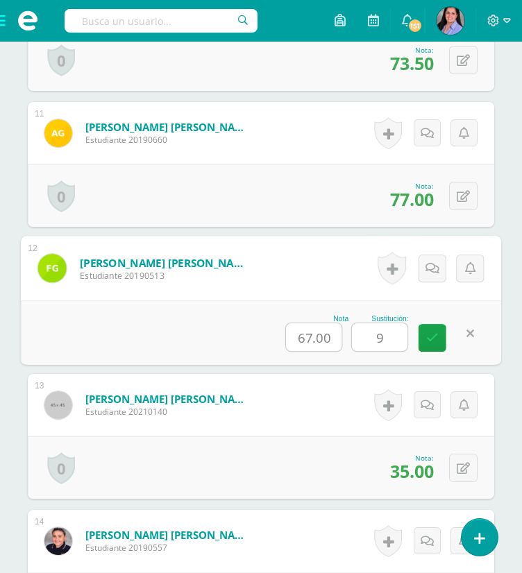
type input "90"
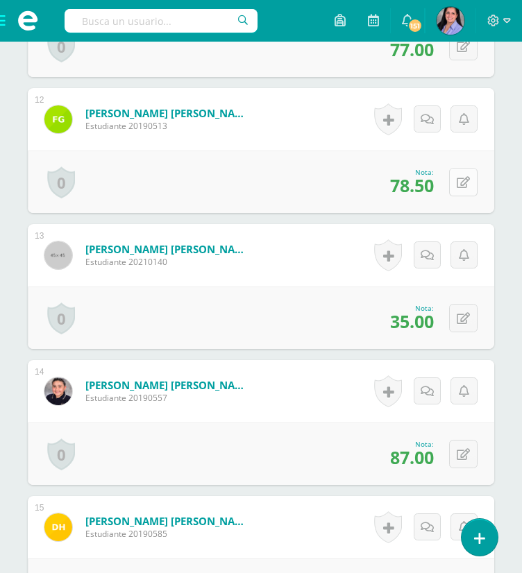
scroll to position [1992, 0]
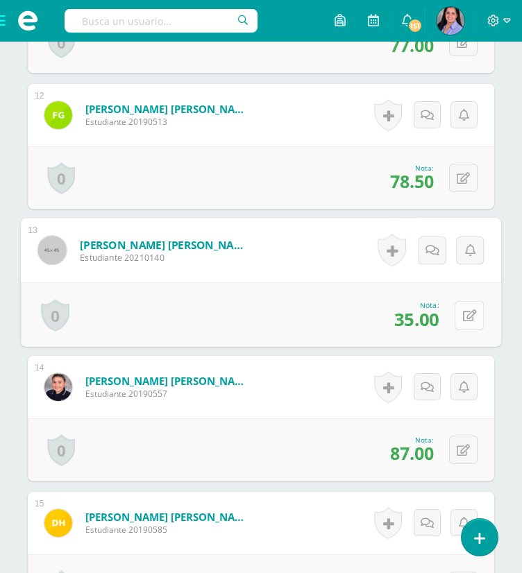
click at [466, 310] on icon at bounding box center [470, 316] width 14 height 12
type input "83"
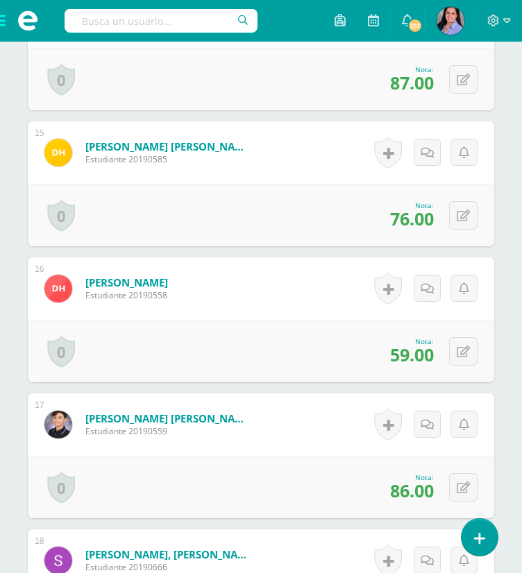
scroll to position [2379, 0]
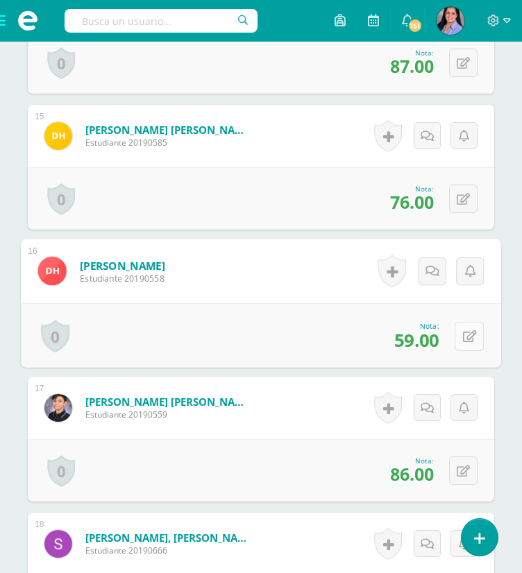
click at [469, 338] on button at bounding box center [469, 335] width 29 height 29
type input "73"
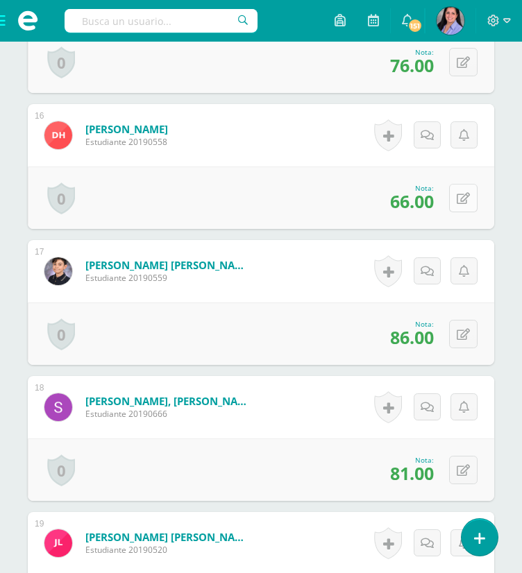
scroll to position [2519, 0]
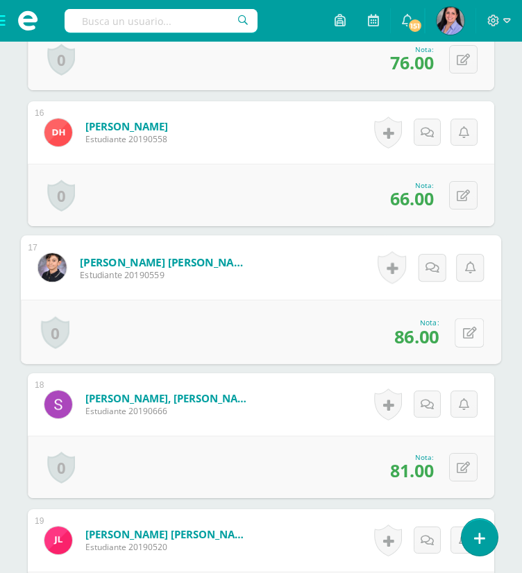
click at [466, 330] on icon at bounding box center [470, 333] width 14 height 12
type input "89"
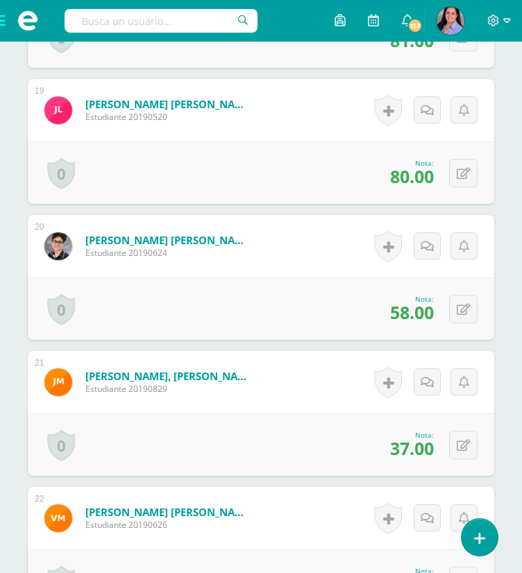
scroll to position [2950, 0]
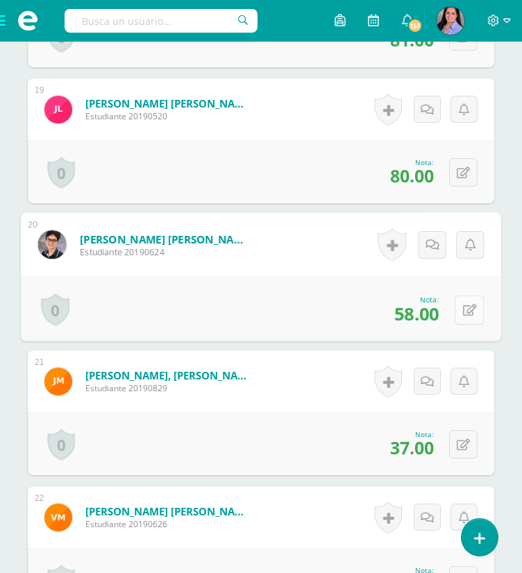
click at [461, 298] on button at bounding box center [469, 309] width 29 height 29
type input "92"
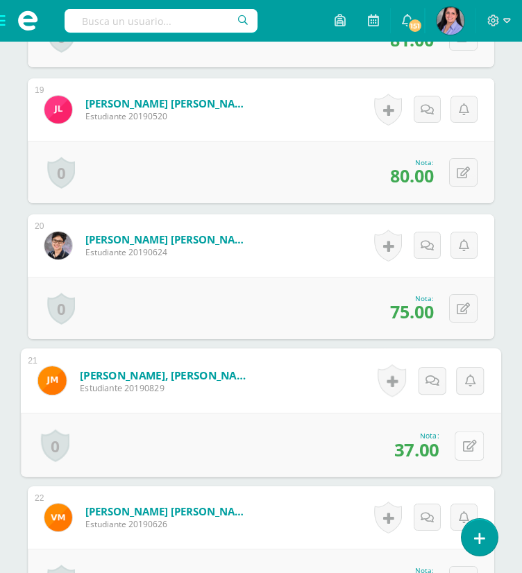
click at [470, 435] on button at bounding box center [469, 445] width 29 height 29
type input "59"
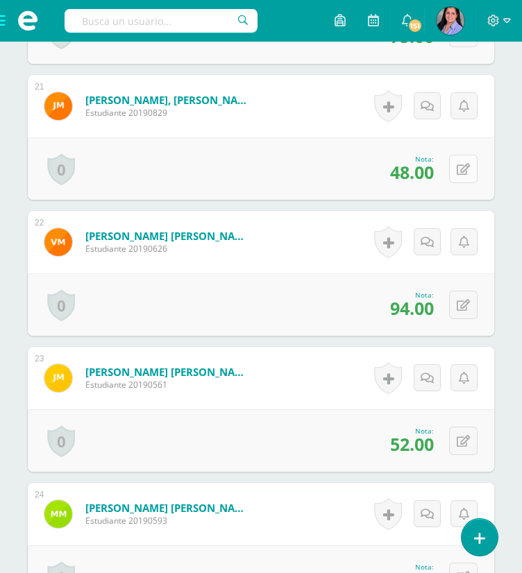
scroll to position [3227, 0]
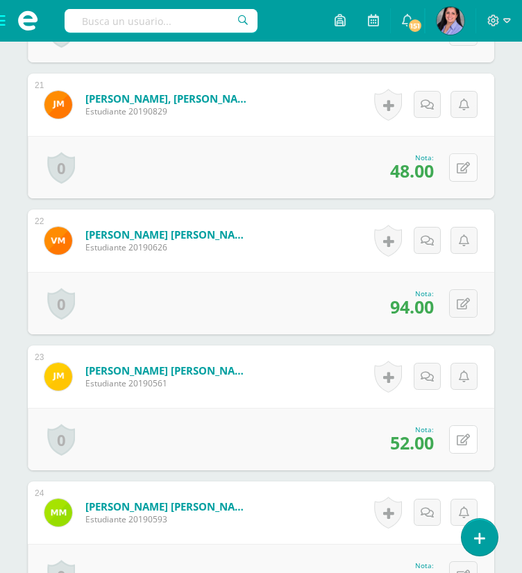
click at [470, 435] on button at bounding box center [463, 439] width 28 height 28
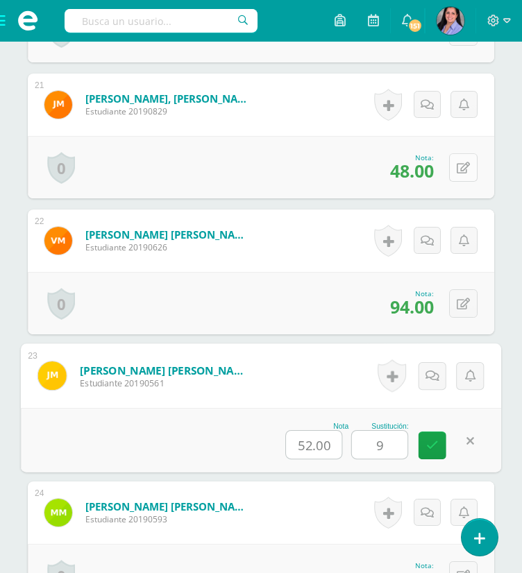
type input "90"
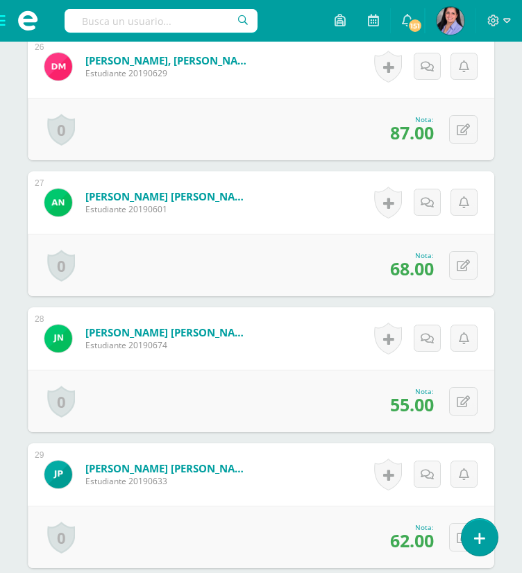
scroll to position [3946, 0]
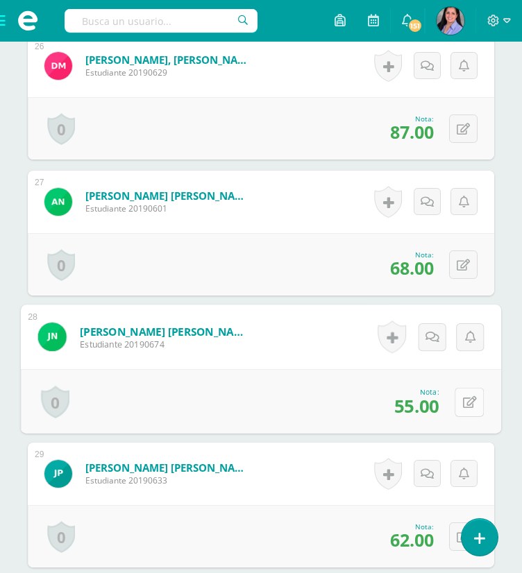
click at [468, 396] on icon at bounding box center [470, 402] width 14 height 12
type input "79"
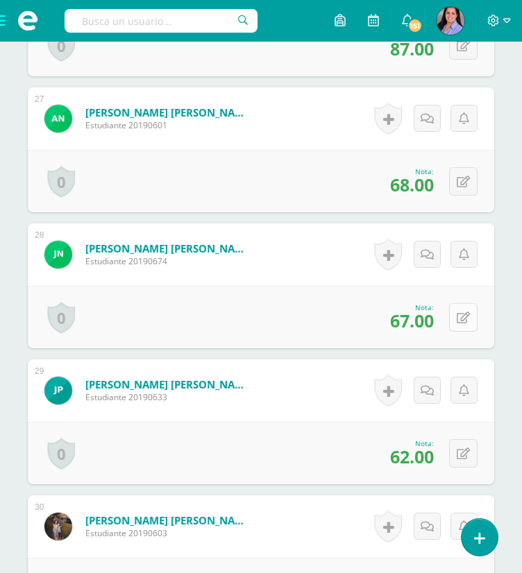
scroll to position [4046, 0]
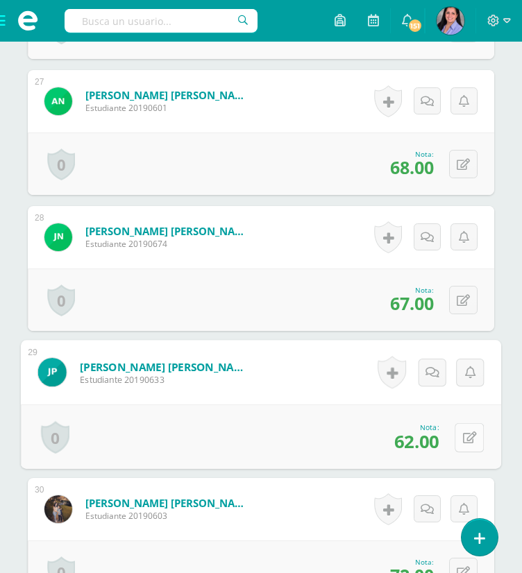
click at [461, 436] on button at bounding box center [469, 437] width 29 height 29
type input "88"
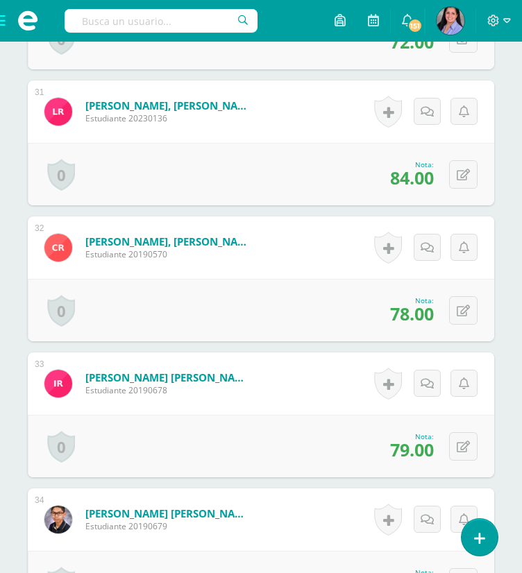
scroll to position [4603, 0]
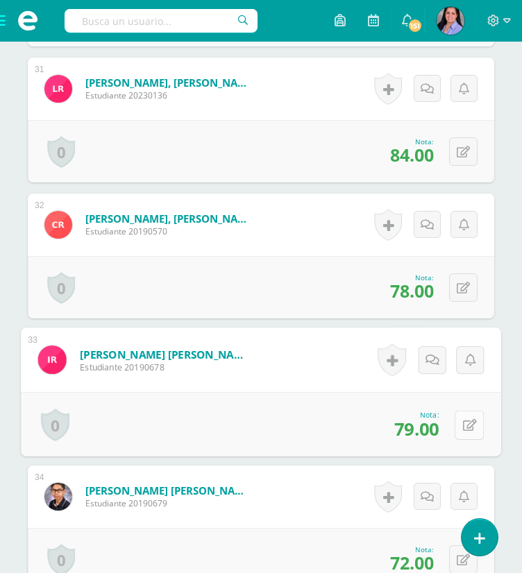
click at [461, 425] on button at bounding box center [469, 424] width 29 height 29
type input "89"
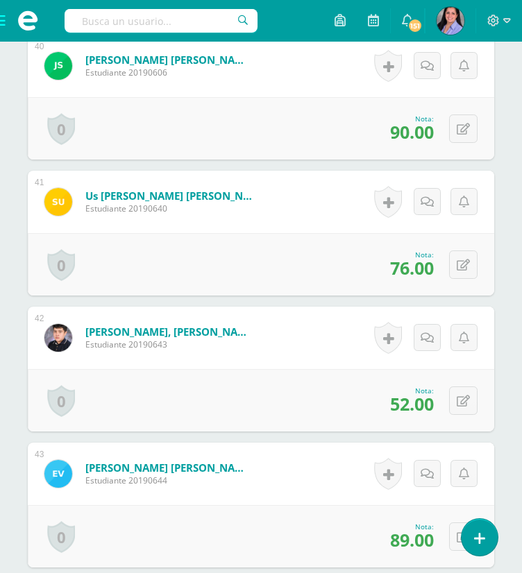
scroll to position [5855, 0]
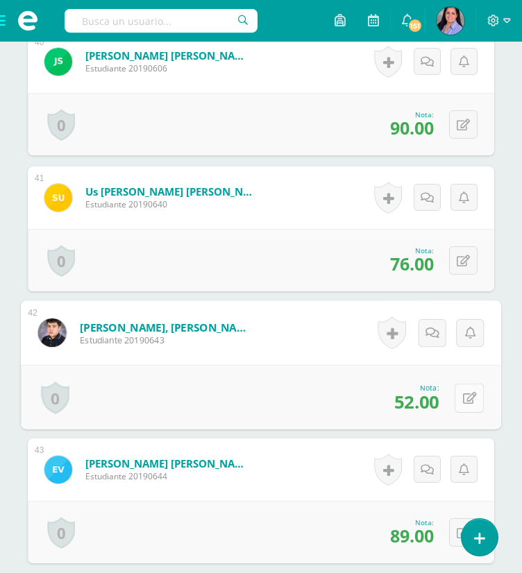
click at [471, 394] on button at bounding box center [469, 397] width 29 height 29
type input "67"
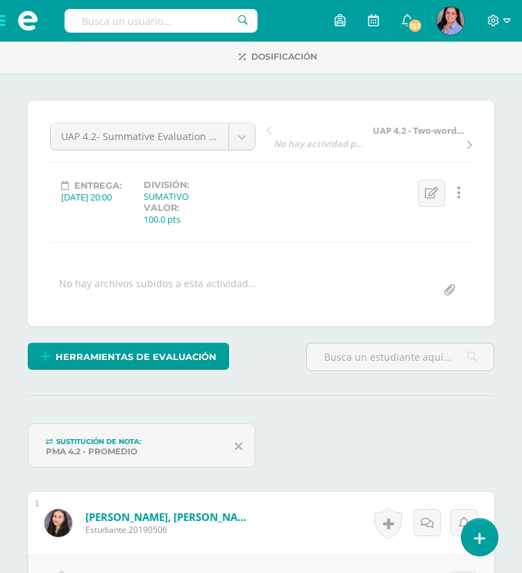
scroll to position [83, 0]
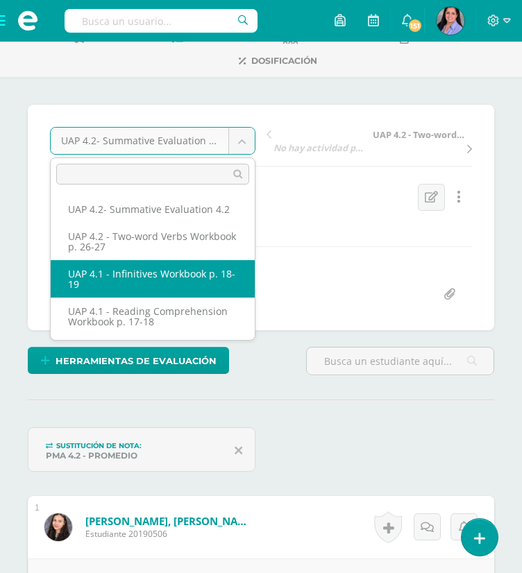
select select "/dashboard/teacher/grade-activity/226799/"
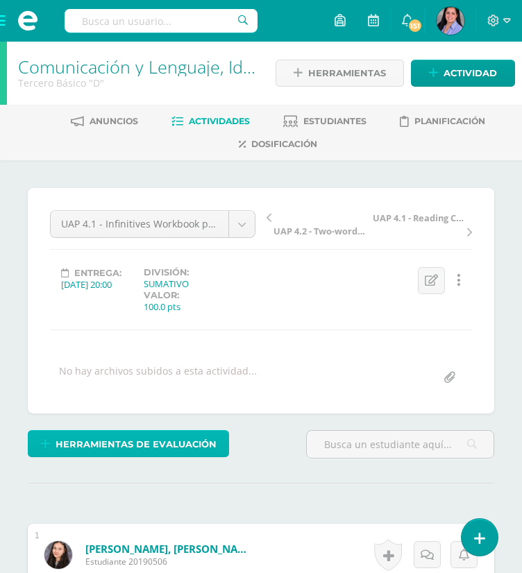
click at [133, 441] on span "Herramientas de evaluación" at bounding box center [136, 445] width 161 height 26
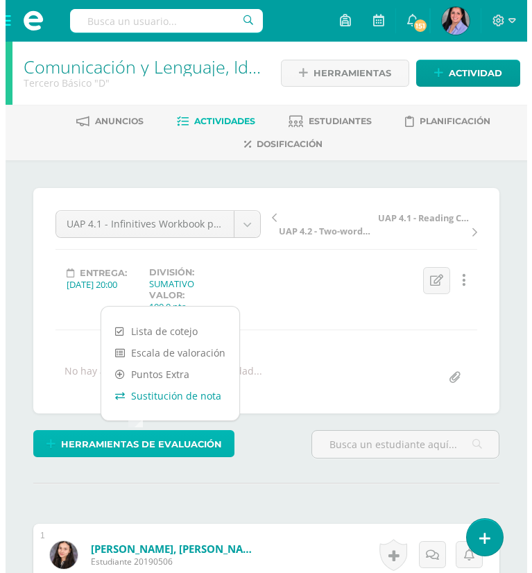
scroll to position [1, 0]
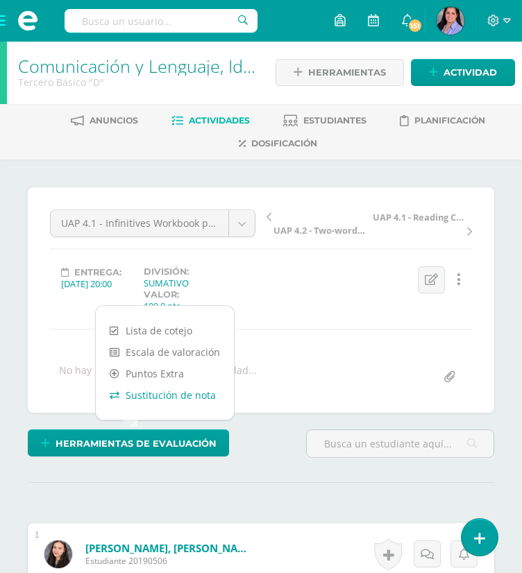
click at [147, 388] on link "Sustitución de nota" at bounding box center [165, 396] width 138 height 22
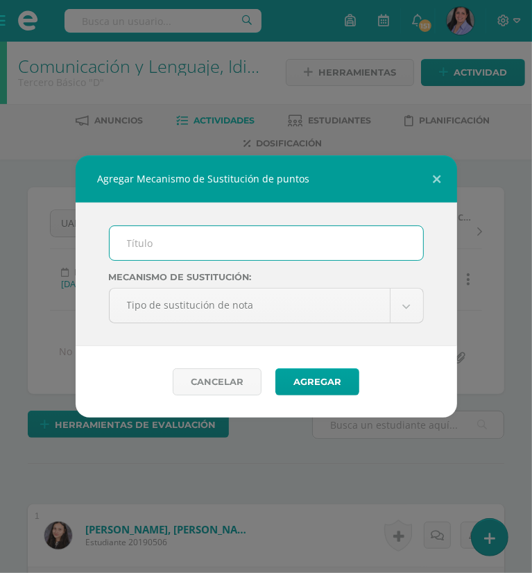
click at [191, 237] on input "text" at bounding box center [267, 243] width 314 height 34
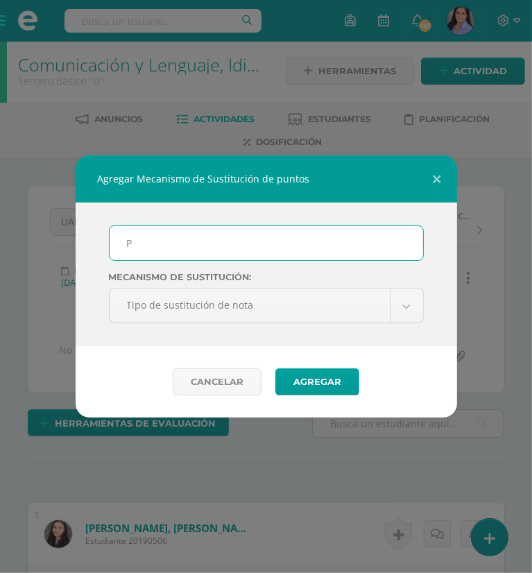
scroll to position [3, 0]
type input "PMA 4.1"
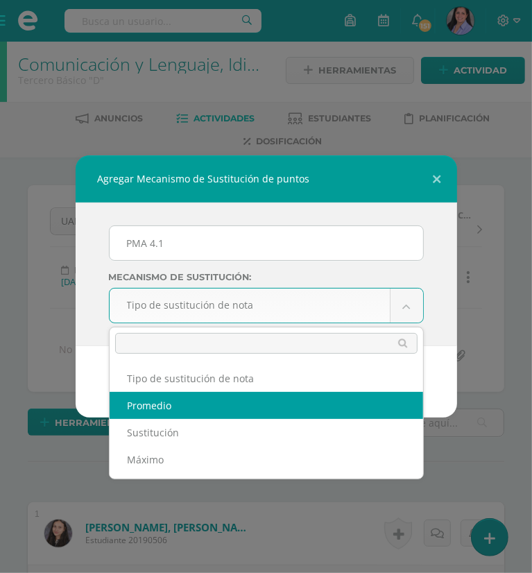
select select "average"
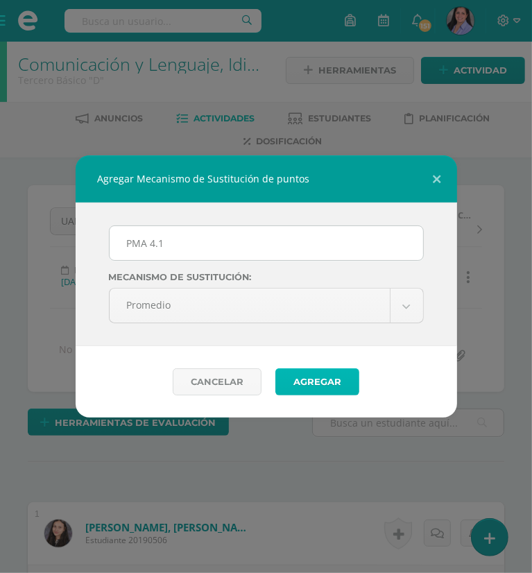
click at [329, 389] on button "Agregar" at bounding box center [318, 382] width 84 height 27
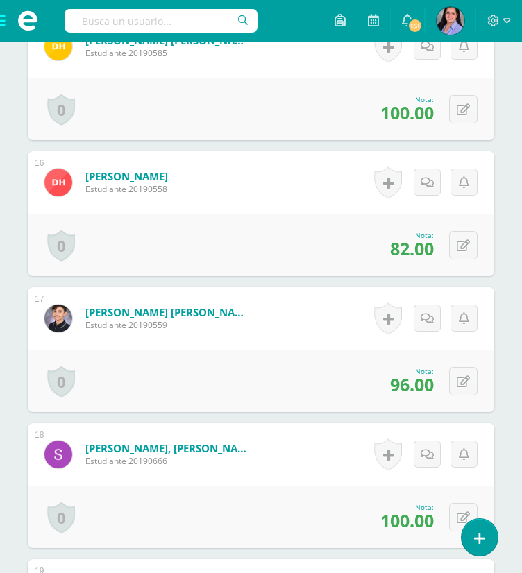
scroll to position [2470, 0]
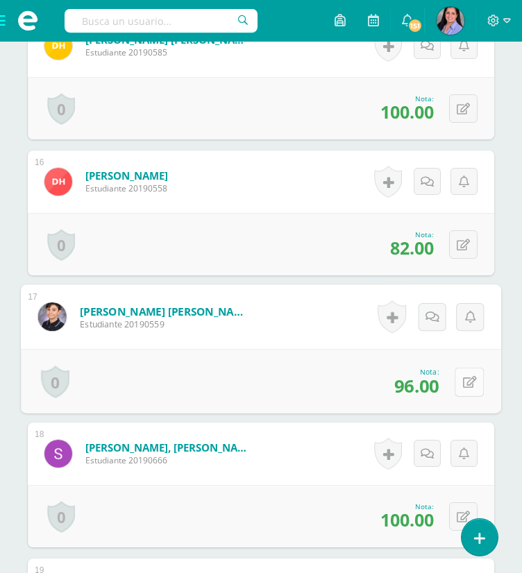
click at [475, 379] on button at bounding box center [469, 381] width 29 height 29
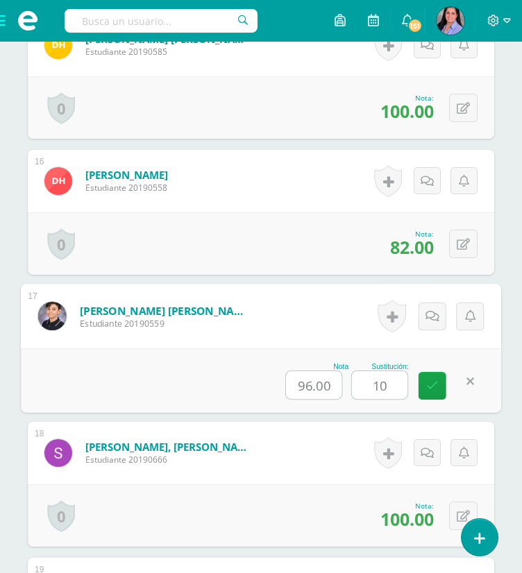
type input "100"
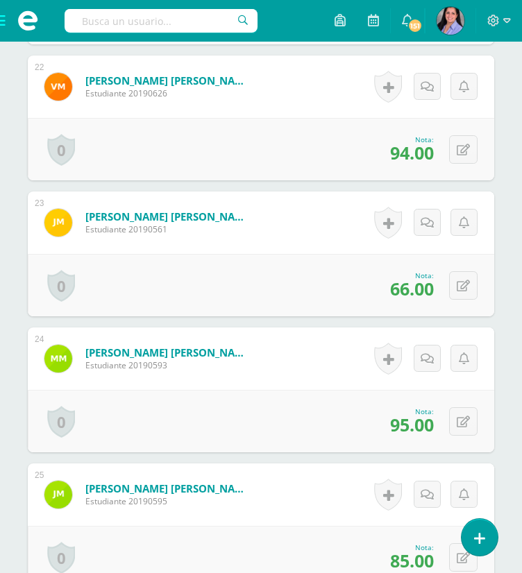
scroll to position [3383, 0]
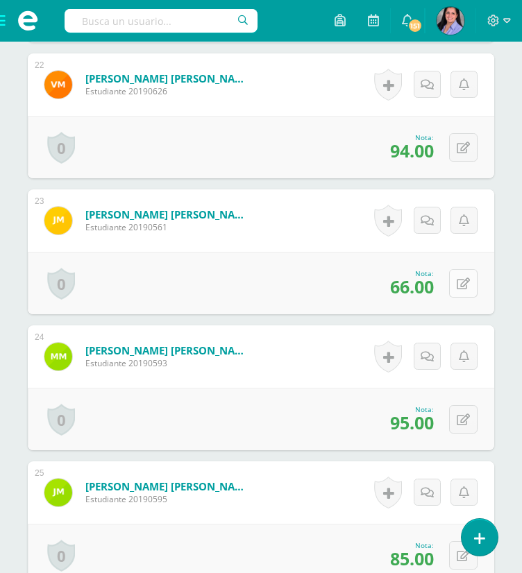
click at [469, 283] on icon at bounding box center [463, 284] width 13 height 12
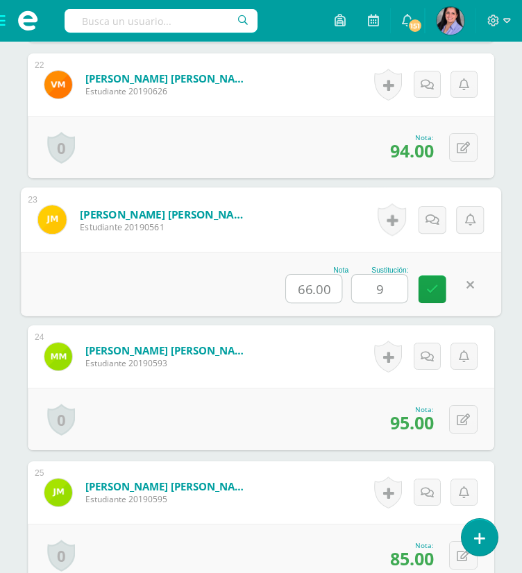
type input "93"
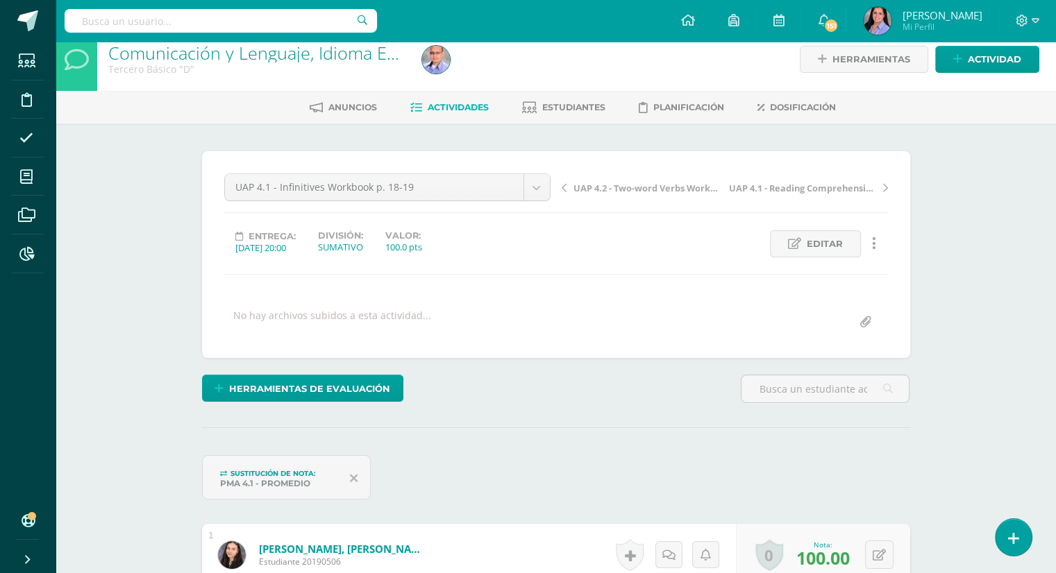
scroll to position [9, 0]
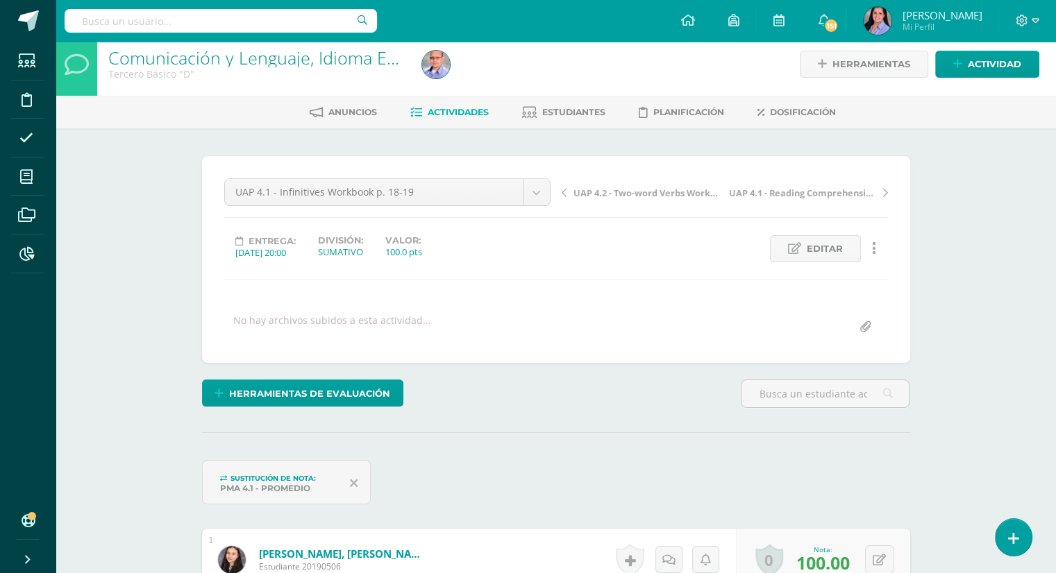
click at [260, 58] on link "Comunicación y Lenguaje, Idioma Extranjero Inglés" at bounding box center [308, 58] width 401 height 24
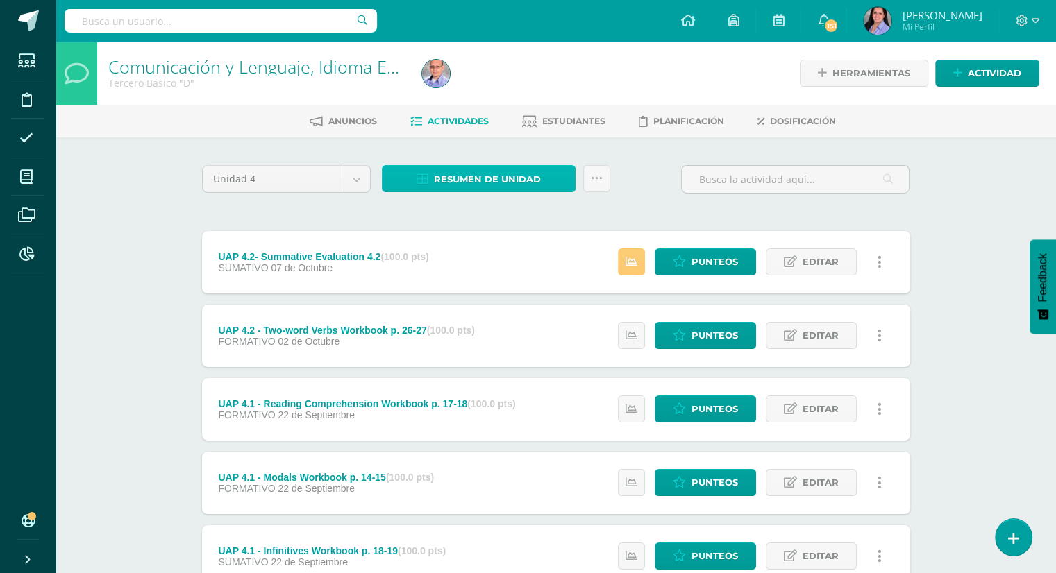
click at [524, 172] on span "Resumen de unidad" at bounding box center [487, 180] width 107 height 26
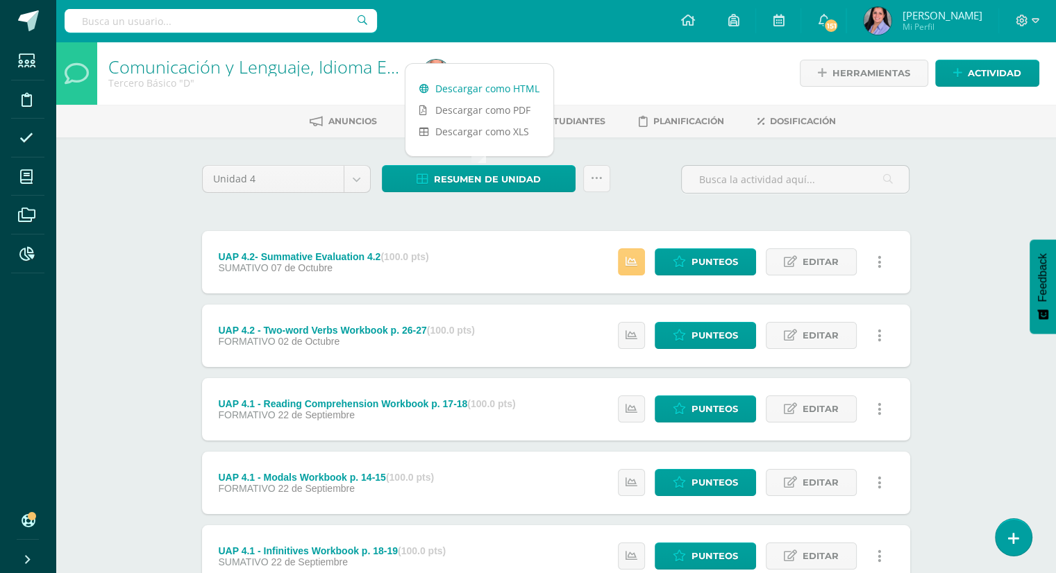
click at [507, 87] on link "Descargar como HTML" at bounding box center [479, 89] width 148 height 22
click at [945, 316] on div "Comunicación y Lenguaje, Idioma Extranjero Inglés Tercero Básico "D" Herramient…" at bounding box center [556, 361] width 1000 height 639
